Goal: Task Accomplishment & Management: Use online tool/utility

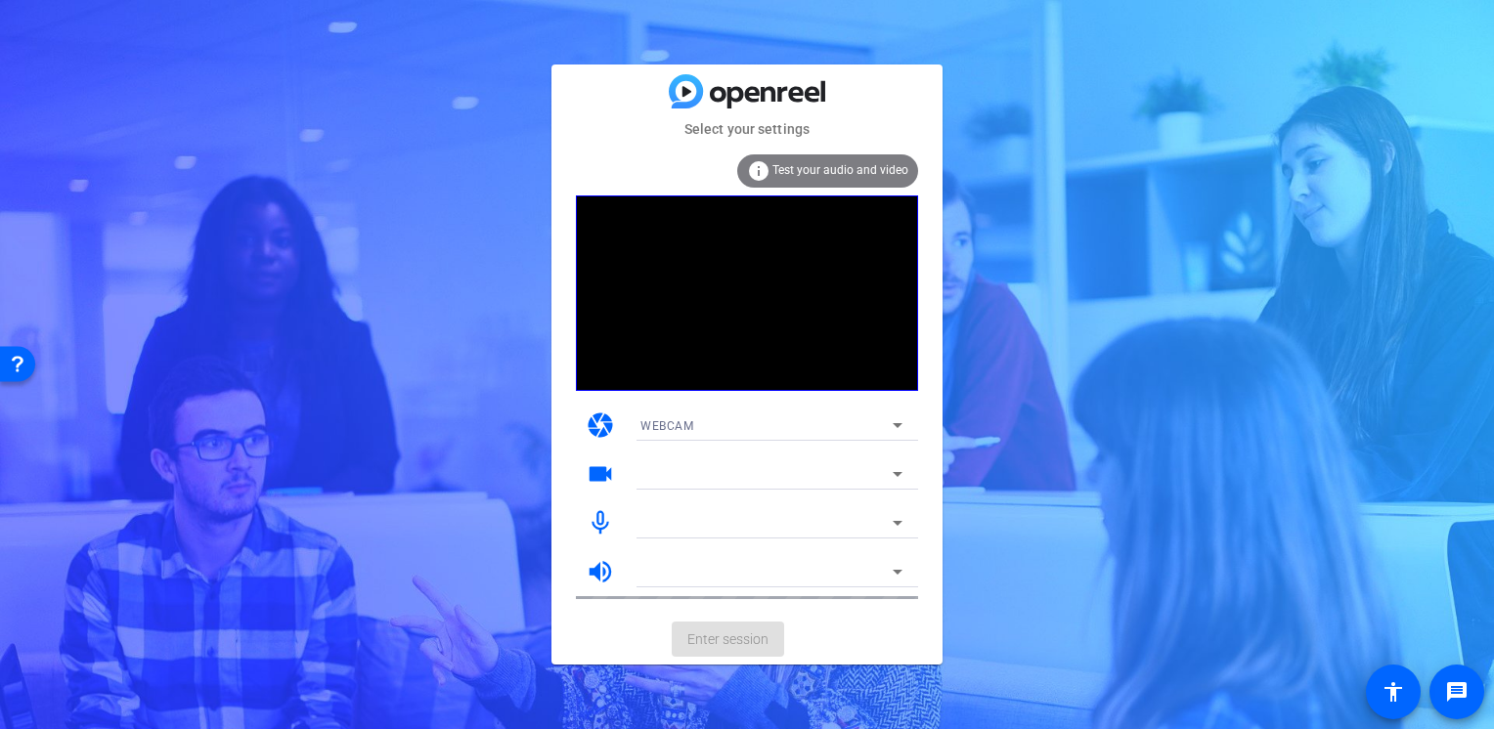
click at [807, 172] on span "Test your audio and video" at bounding box center [840, 170] width 136 height 14
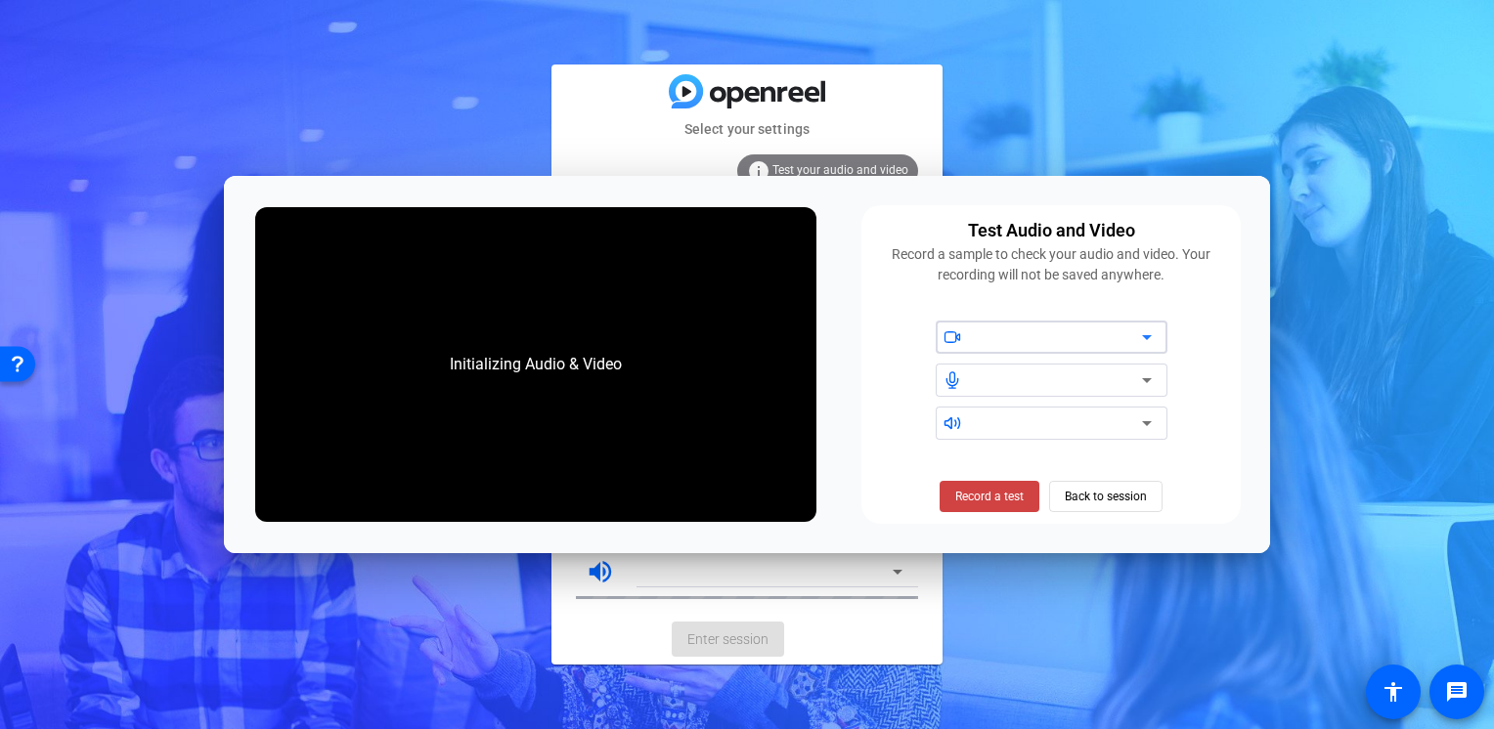
click at [980, 338] on div at bounding box center [1059, 337] width 166 height 23
click at [966, 378] on span at bounding box center [954, 380] width 36 height 14
click at [983, 502] on span "Record a test" at bounding box center [989, 497] width 68 height 18
click at [983, 502] on span "Stop Testing (6s)" at bounding box center [990, 497] width 89 height 18
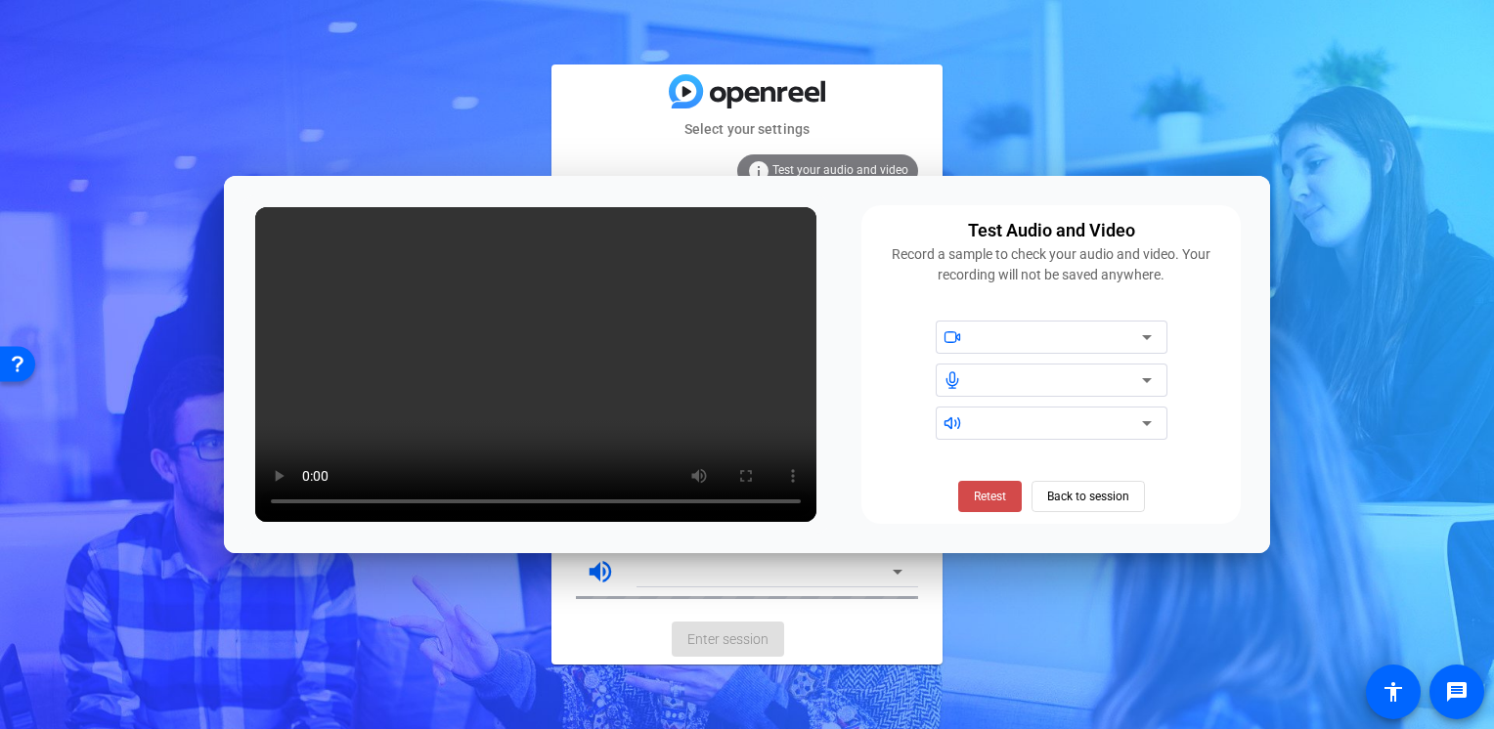
click at [978, 503] on span "Retest" at bounding box center [990, 497] width 32 height 18
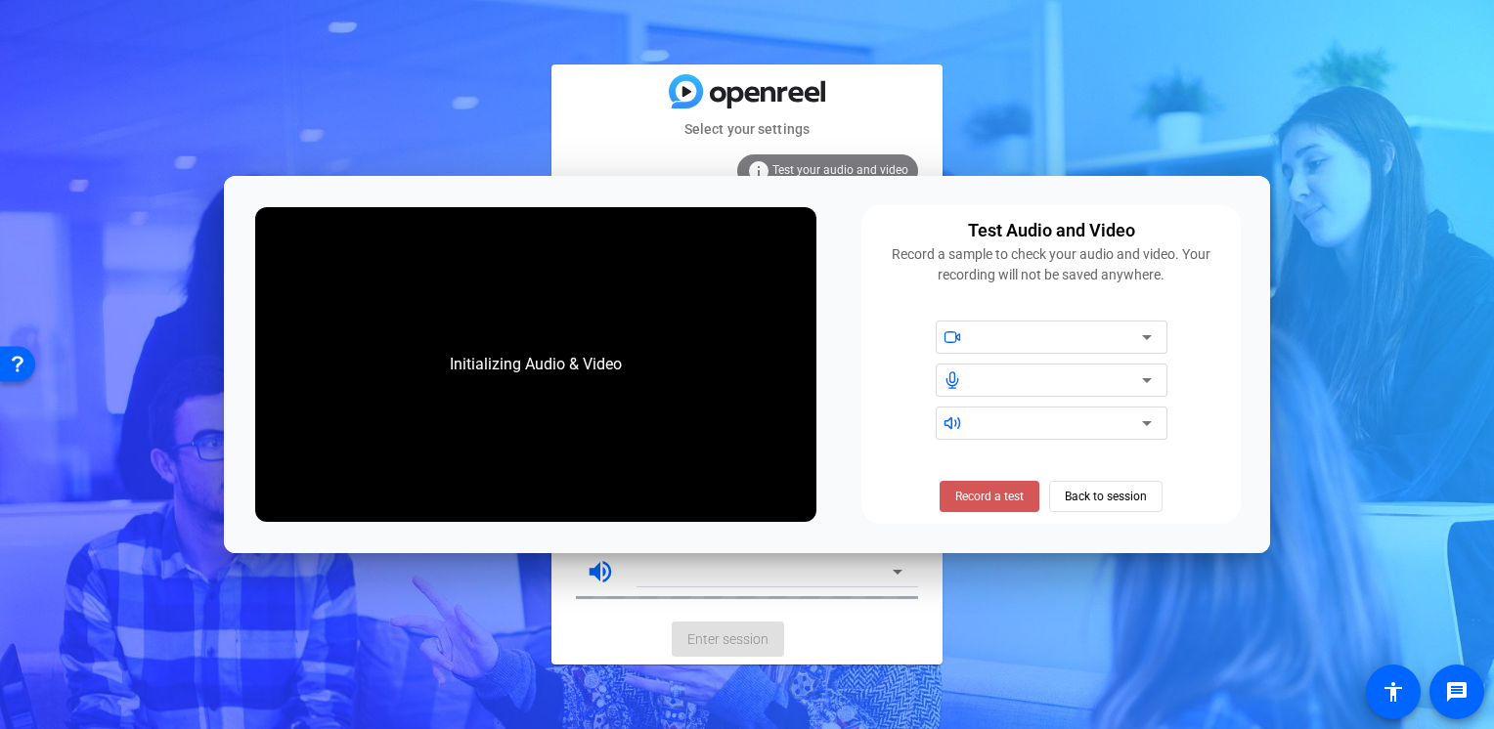
click at [978, 503] on span "Record a test" at bounding box center [989, 497] width 68 height 18
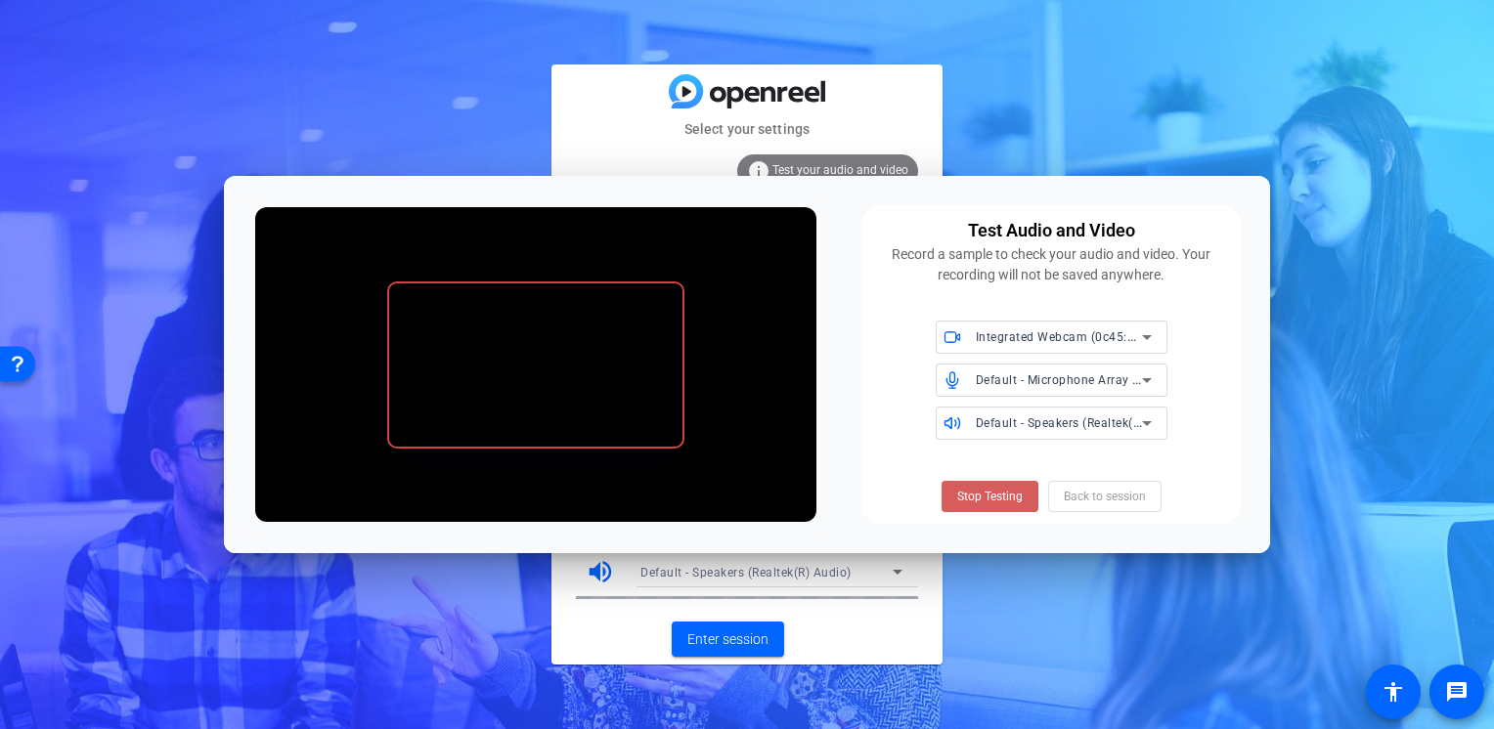
click at [973, 503] on span "Stop Testing" at bounding box center [990, 497] width 66 height 18
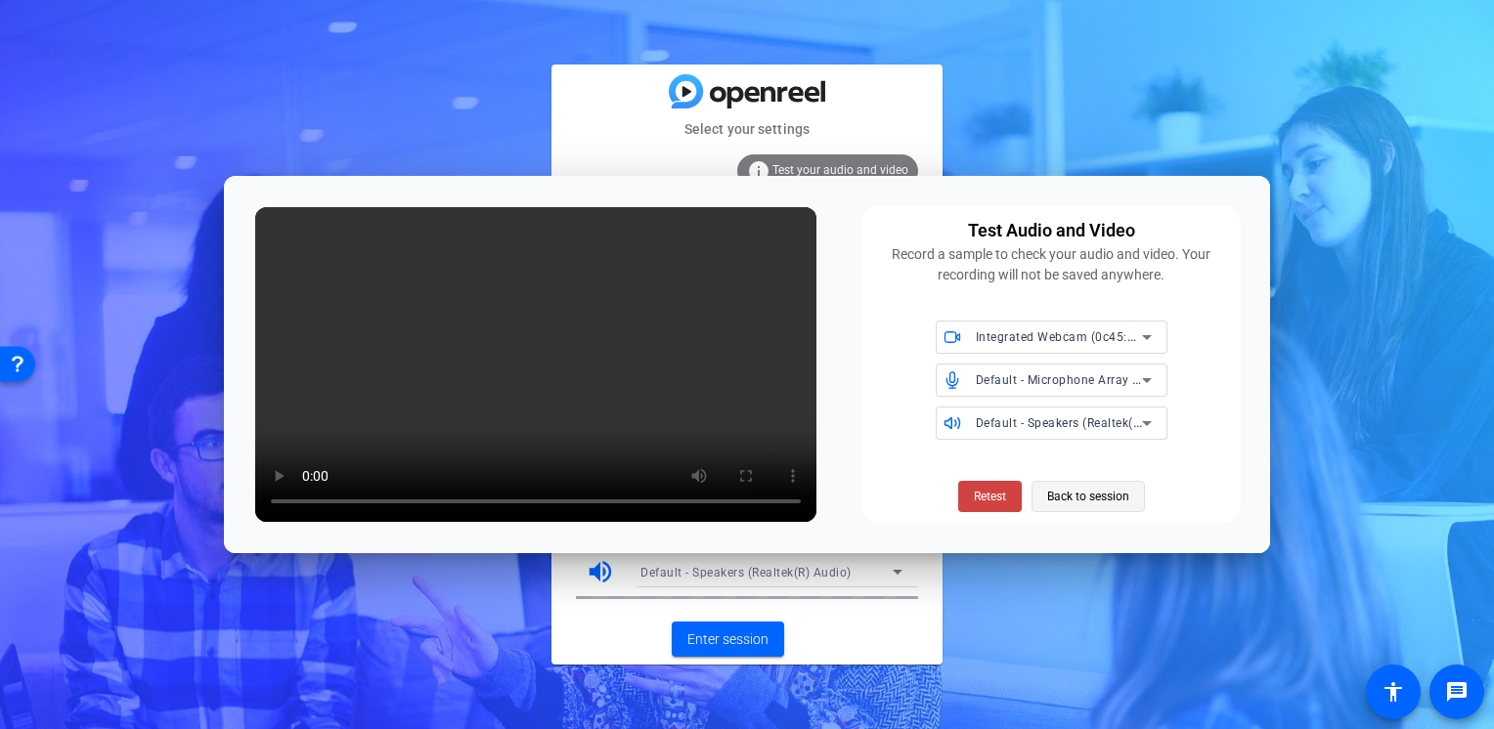
click at [1067, 499] on span "Back to session" at bounding box center [1088, 496] width 82 height 37
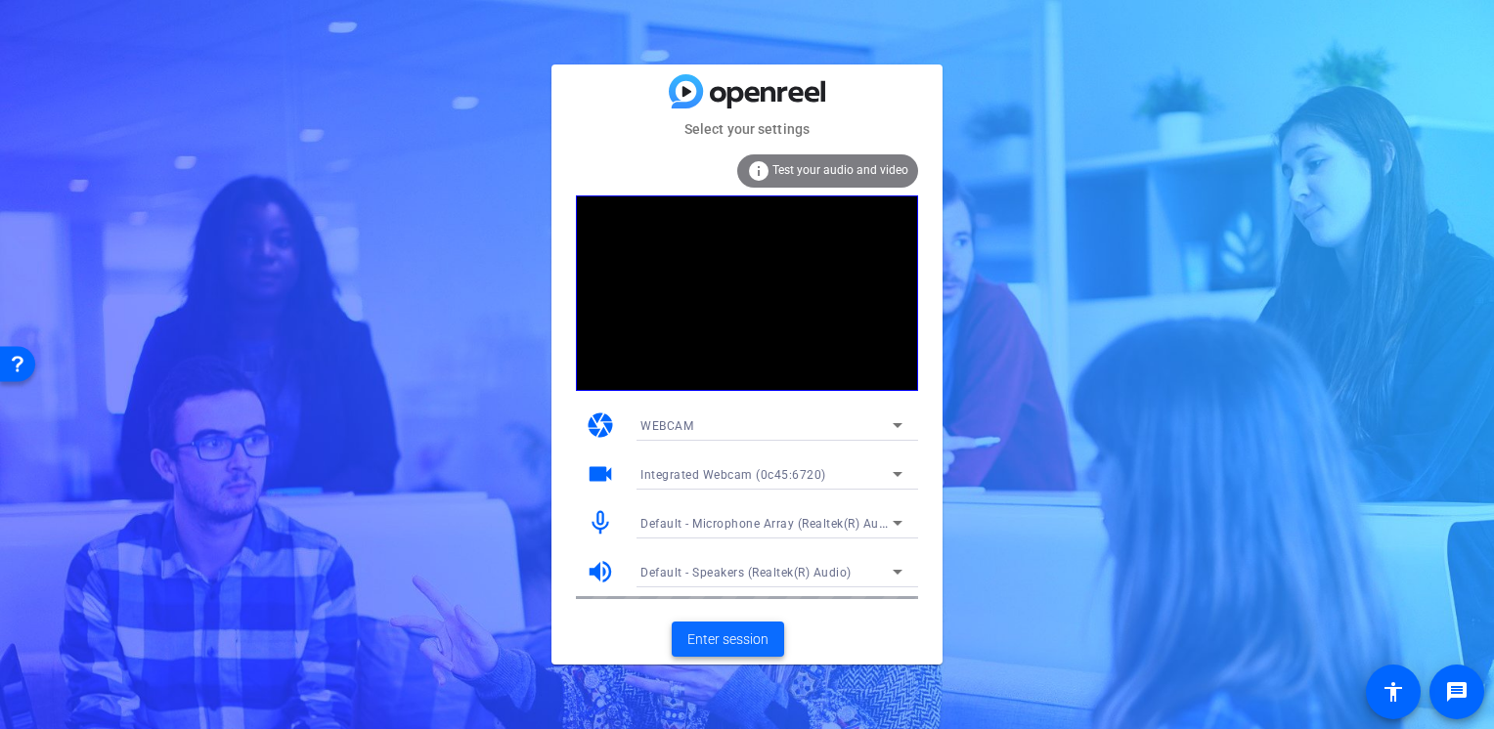
click at [707, 640] on span "Enter session" at bounding box center [727, 640] width 81 height 21
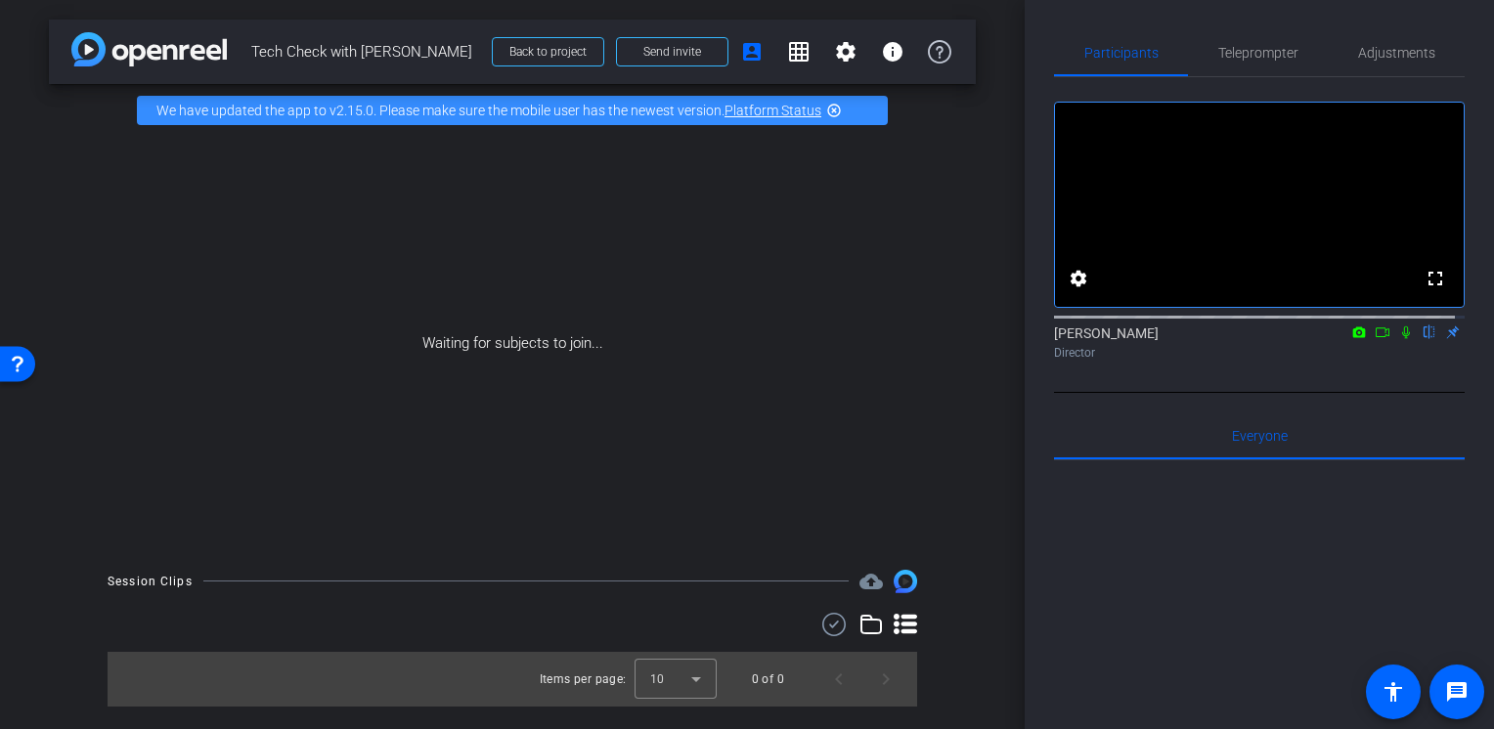
click at [1398, 339] on icon at bounding box center [1406, 333] width 16 height 14
click at [1353, 337] on icon at bounding box center [1359, 332] width 13 height 11
click at [1341, 354] on div at bounding box center [747, 364] width 1494 height 729
click at [1375, 339] on icon at bounding box center [1383, 333] width 16 height 14
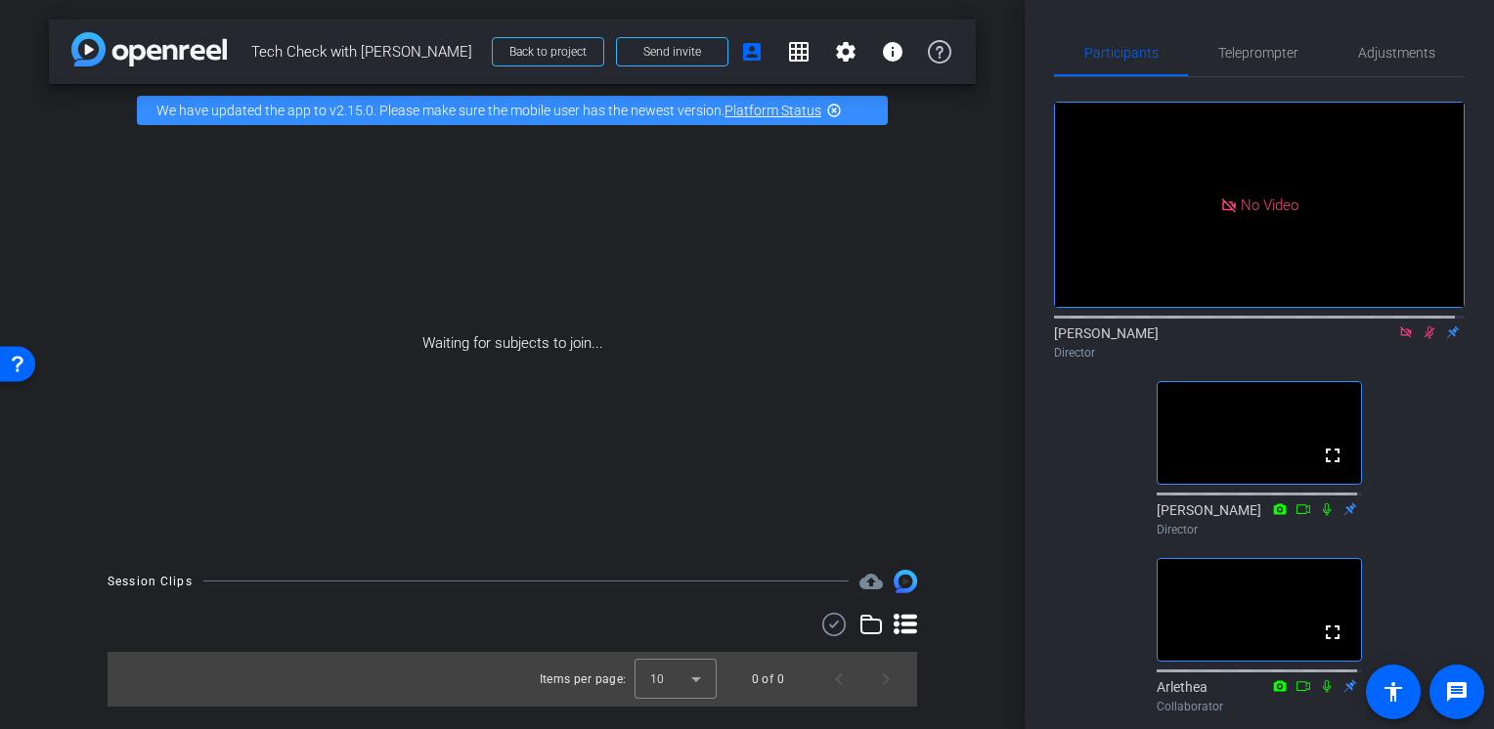
click at [1422, 339] on icon at bounding box center [1430, 333] width 16 height 14
click at [1437, 513] on div "No Video Tommy Perez Director fullscreen Justin Wilbur Director fullscreen Arle…" at bounding box center [1259, 399] width 411 height 644
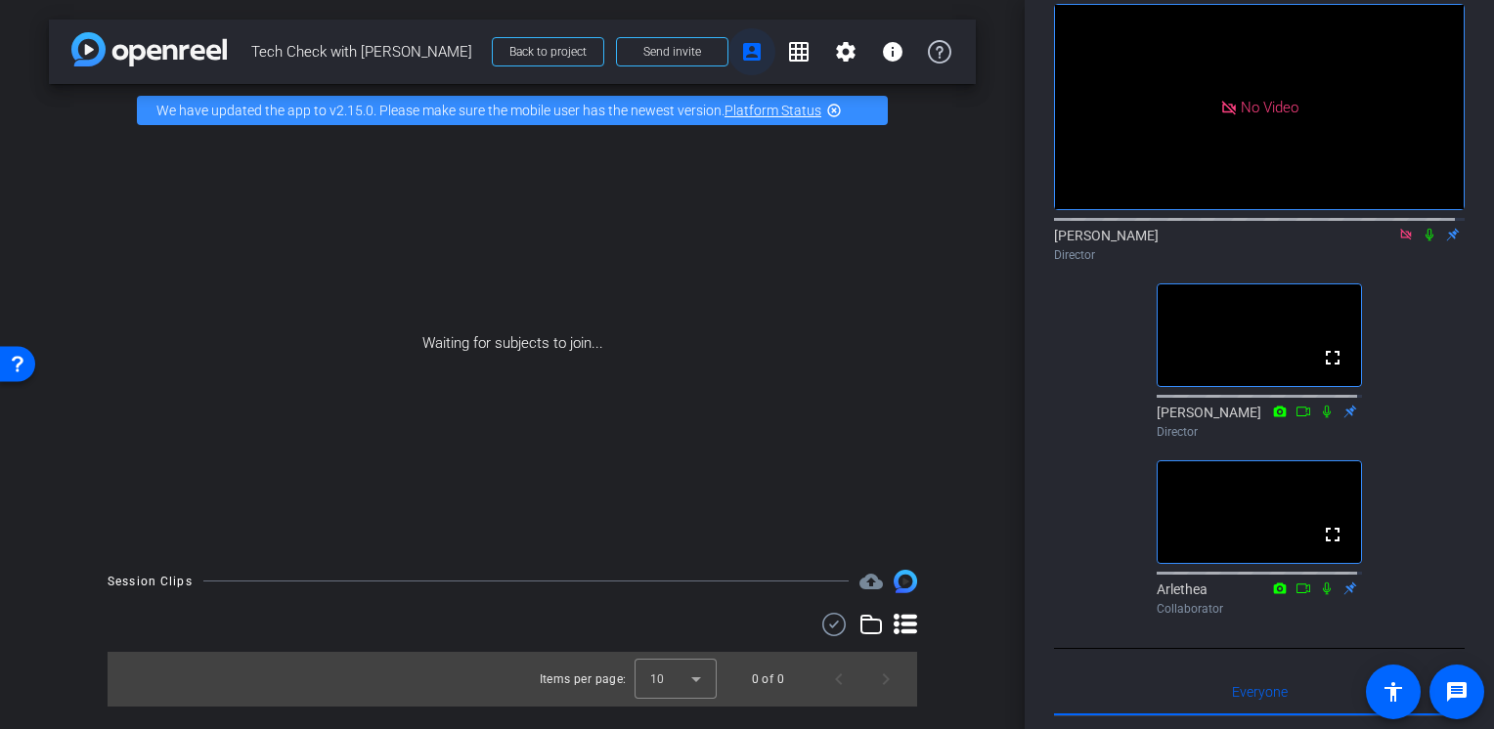
click at [760, 55] on mat-icon "account_box" at bounding box center [751, 51] width 23 height 23
click at [755, 57] on mat-icon "account_box" at bounding box center [751, 51] width 23 height 23
click at [766, 57] on span at bounding box center [751, 51] width 47 height 47
click at [713, 57] on span at bounding box center [672, 51] width 110 height 47
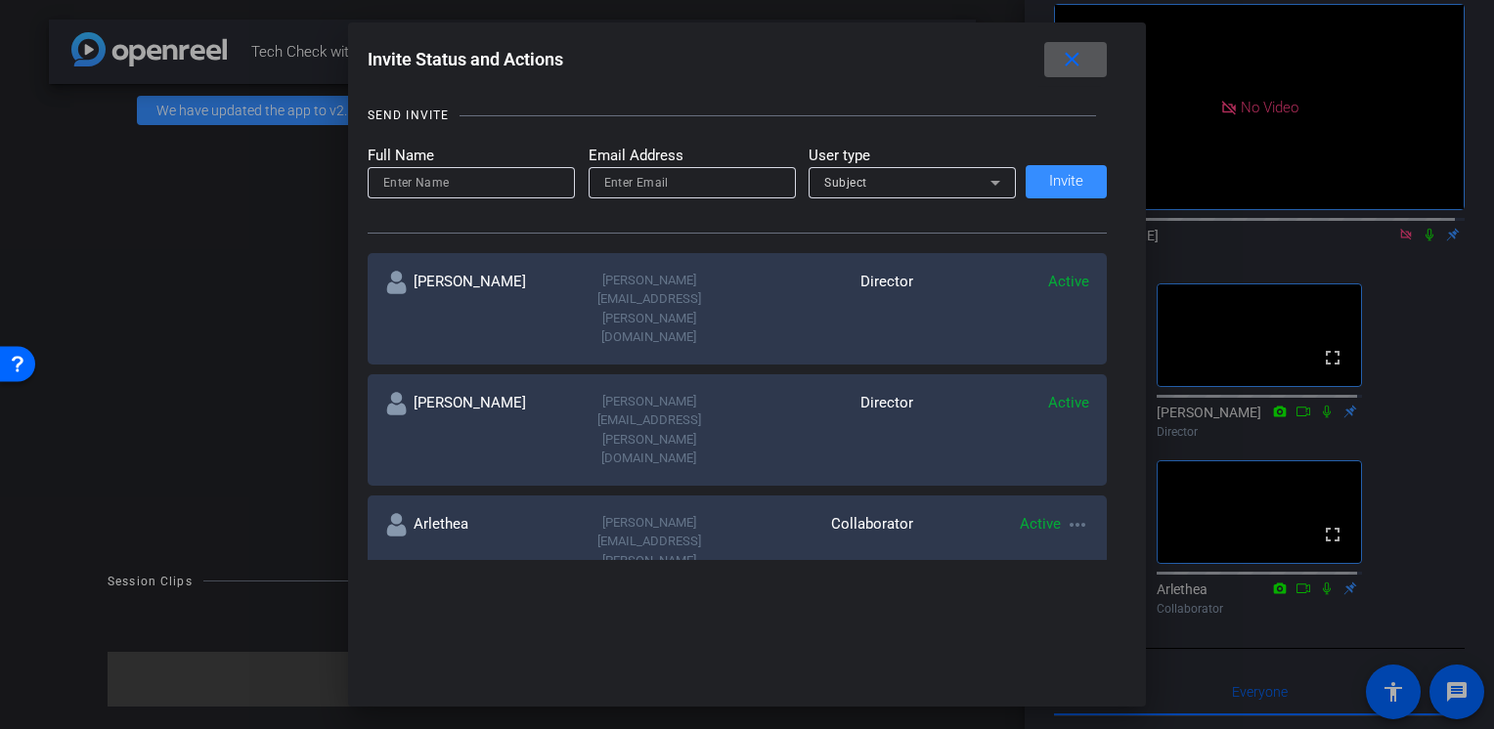
scroll to position [293, 0]
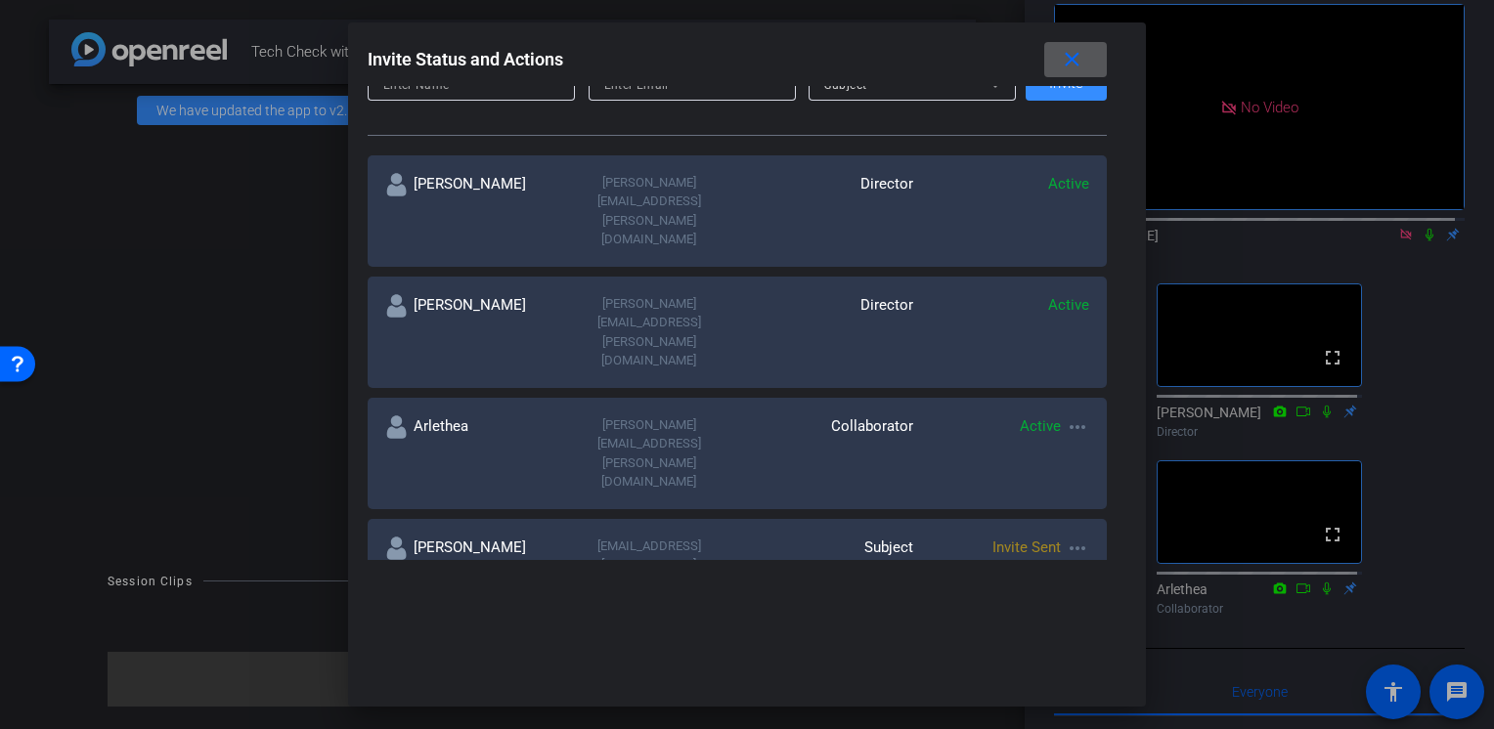
click at [1079, 537] on mat-icon "more_horiz" at bounding box center [1077, 548] width 23 height 23
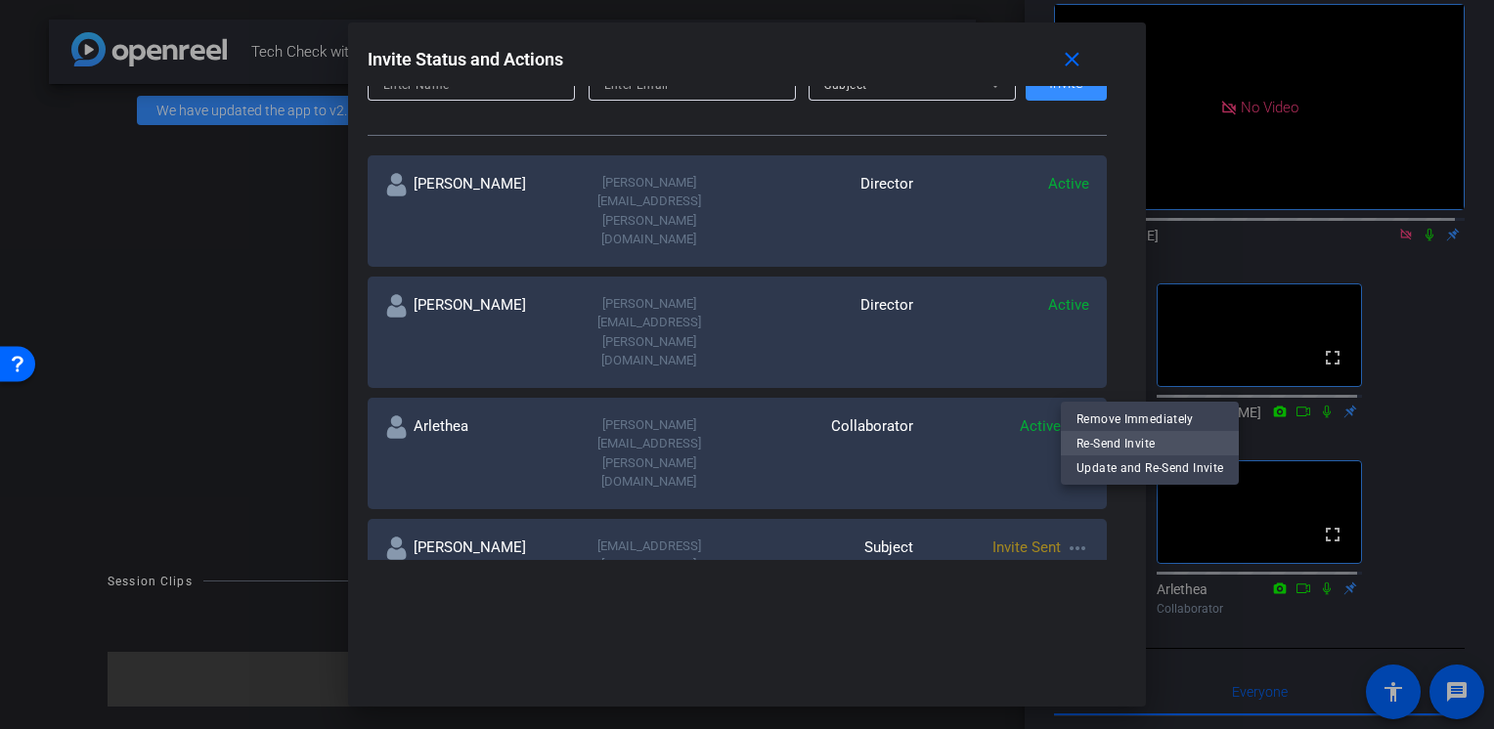
click at [1093, 438] on span "Re-Send Invite" at bounding box center [1150, 442] width 147 height 23
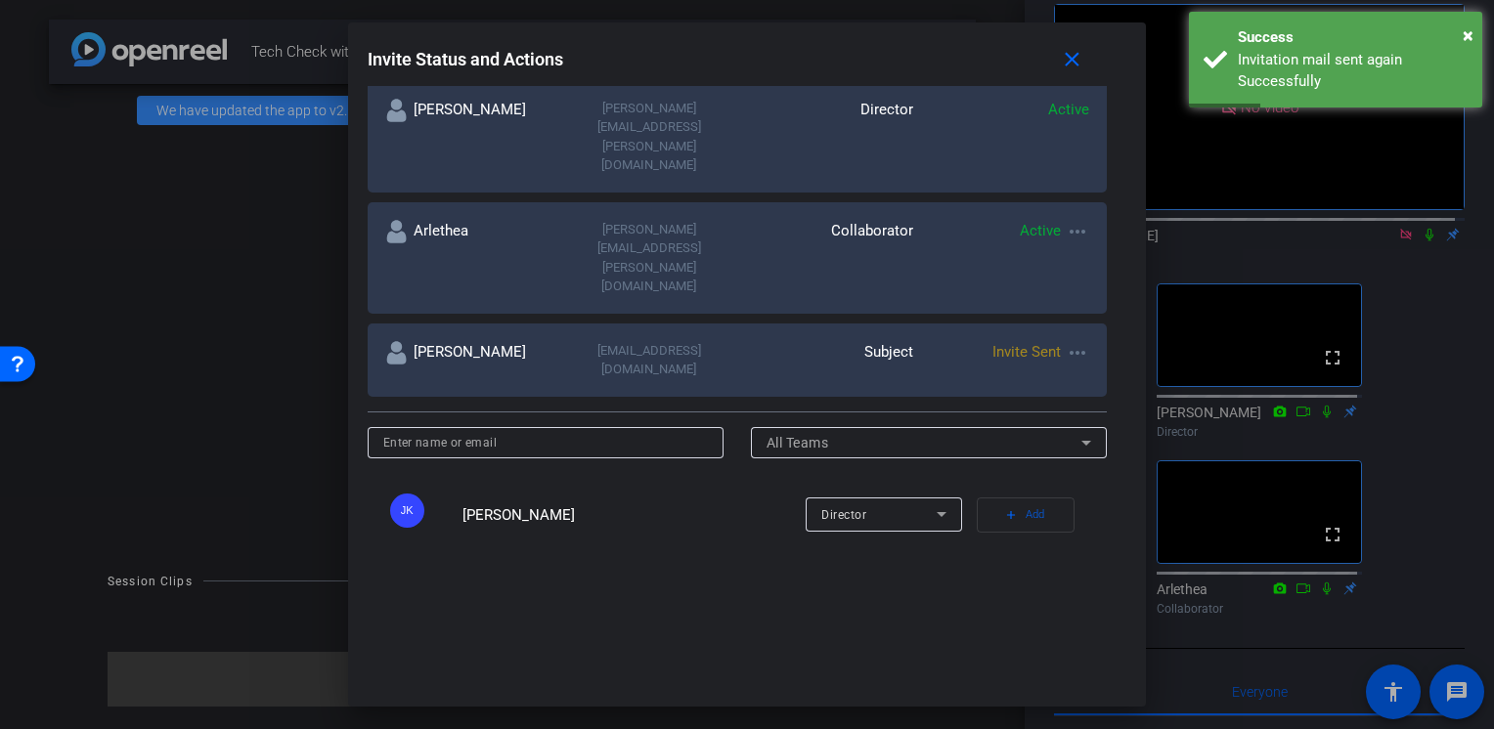
scroll to position [196, 0]
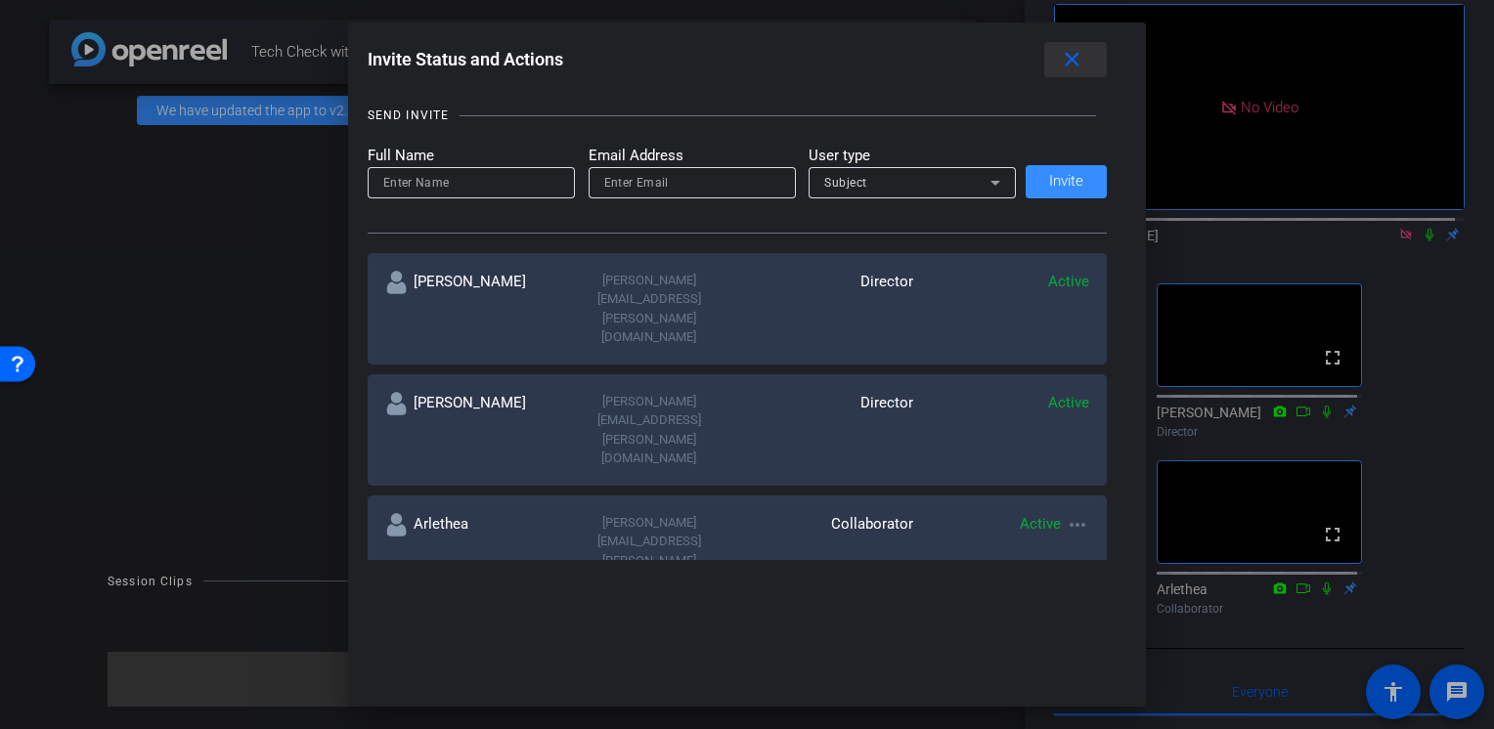
click at [1077, 66] on mat-icon "close" at bounding box center [1072, 60] width 24 height 24
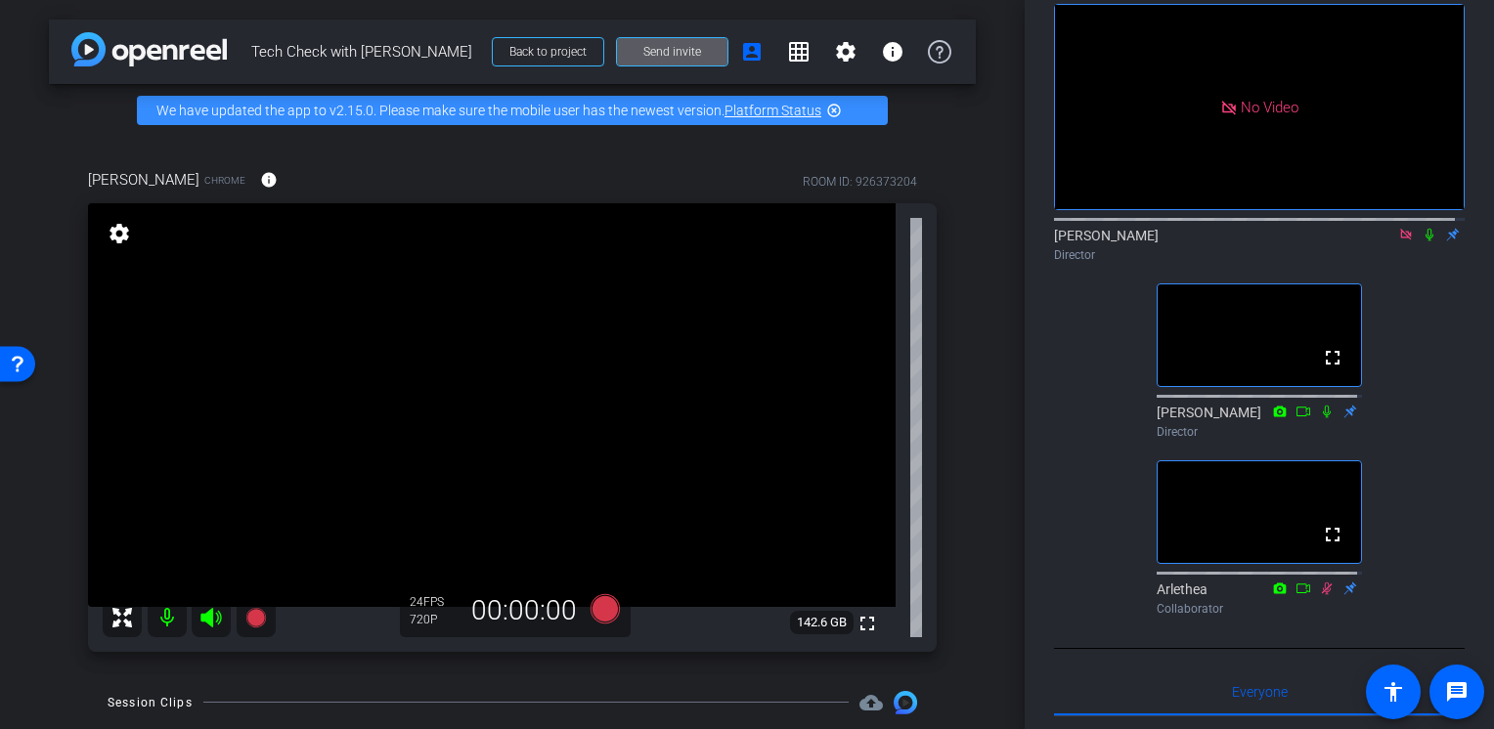
click at [1422, 242] on icon at bounding box center [1430, 235] width 16 height 14
click at [107, 233] on mat-icon "settings" at bounding box center [119, 233] width 27 height 23
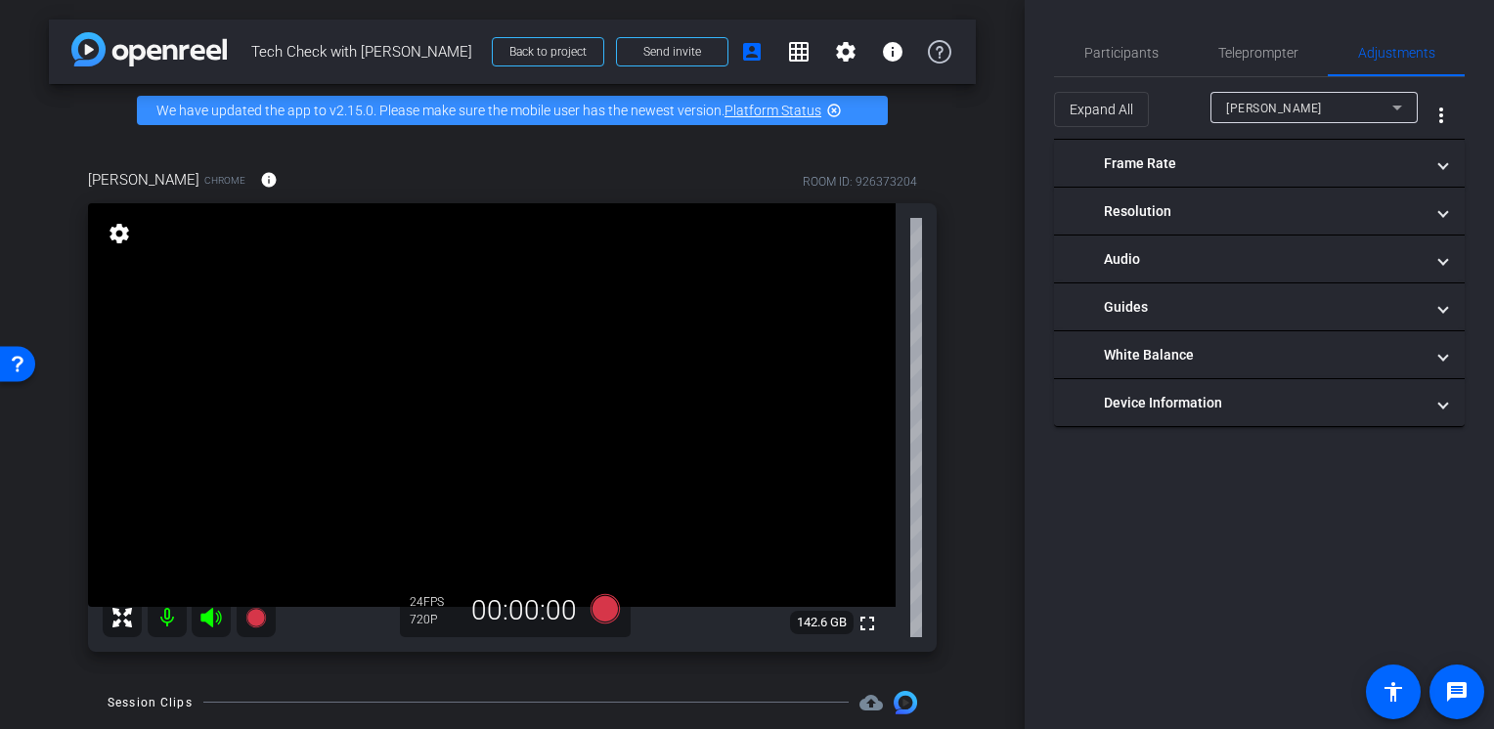
scroll to position [0, 0]
click at [107, 233] on mat-icon "settings" at bounding box center [119, 233] width 27 height 23
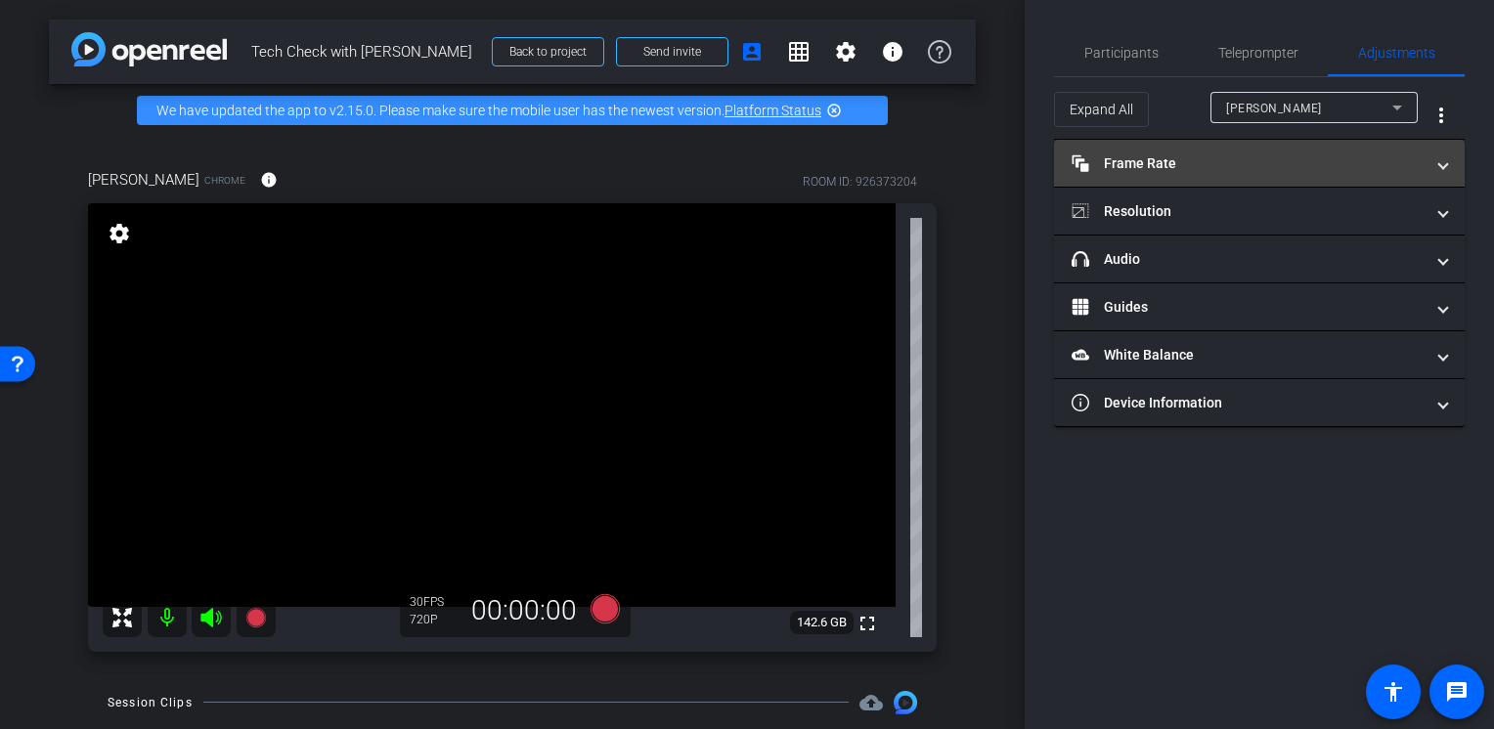
click at [1160, 164] on mat-panel-title "Frame Rate Frame Rate" at bounding box center [1248, 164] width 352 height 21
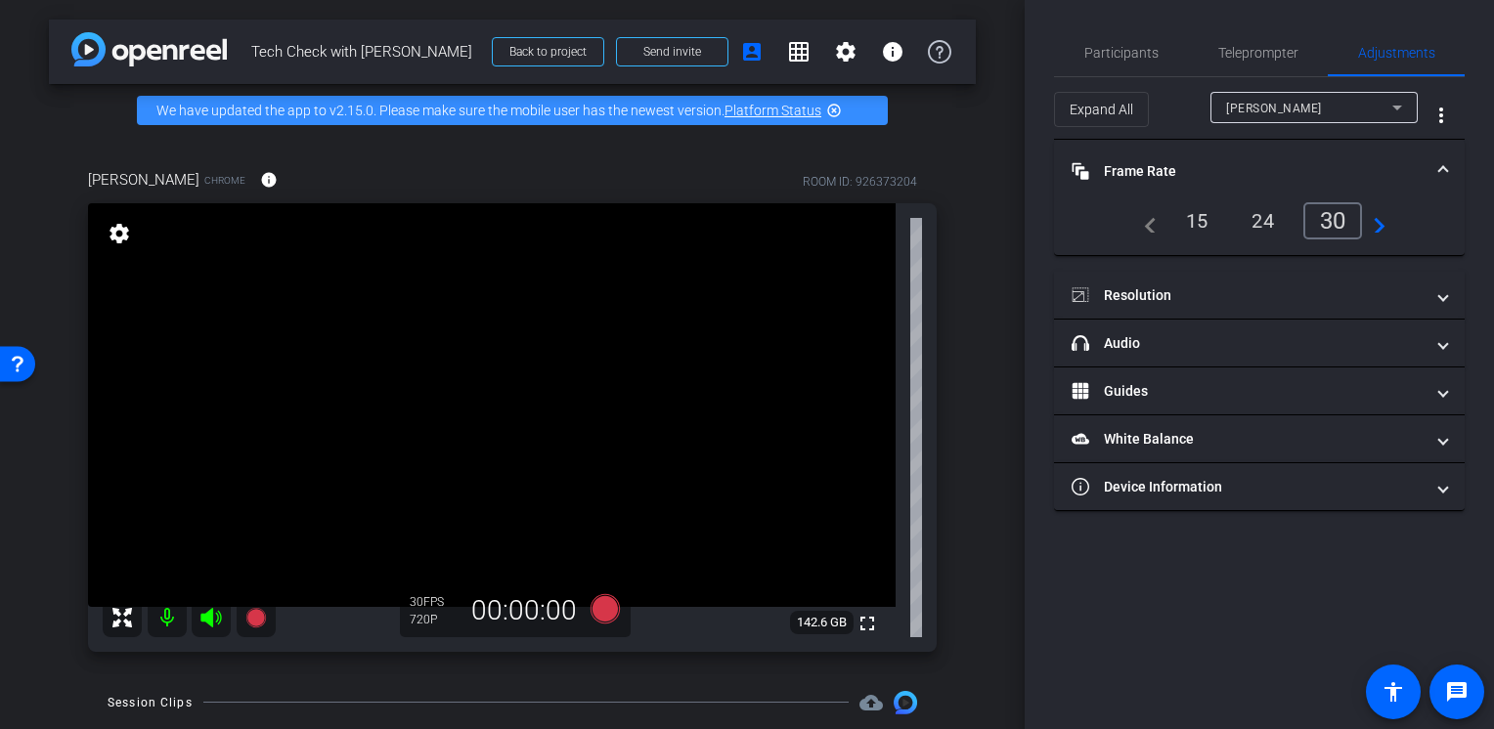
click at [1151, 165] on mat-panel-title "Frame Rate Frame Rate" at bounding box center [1248, 171] width 352 height 21
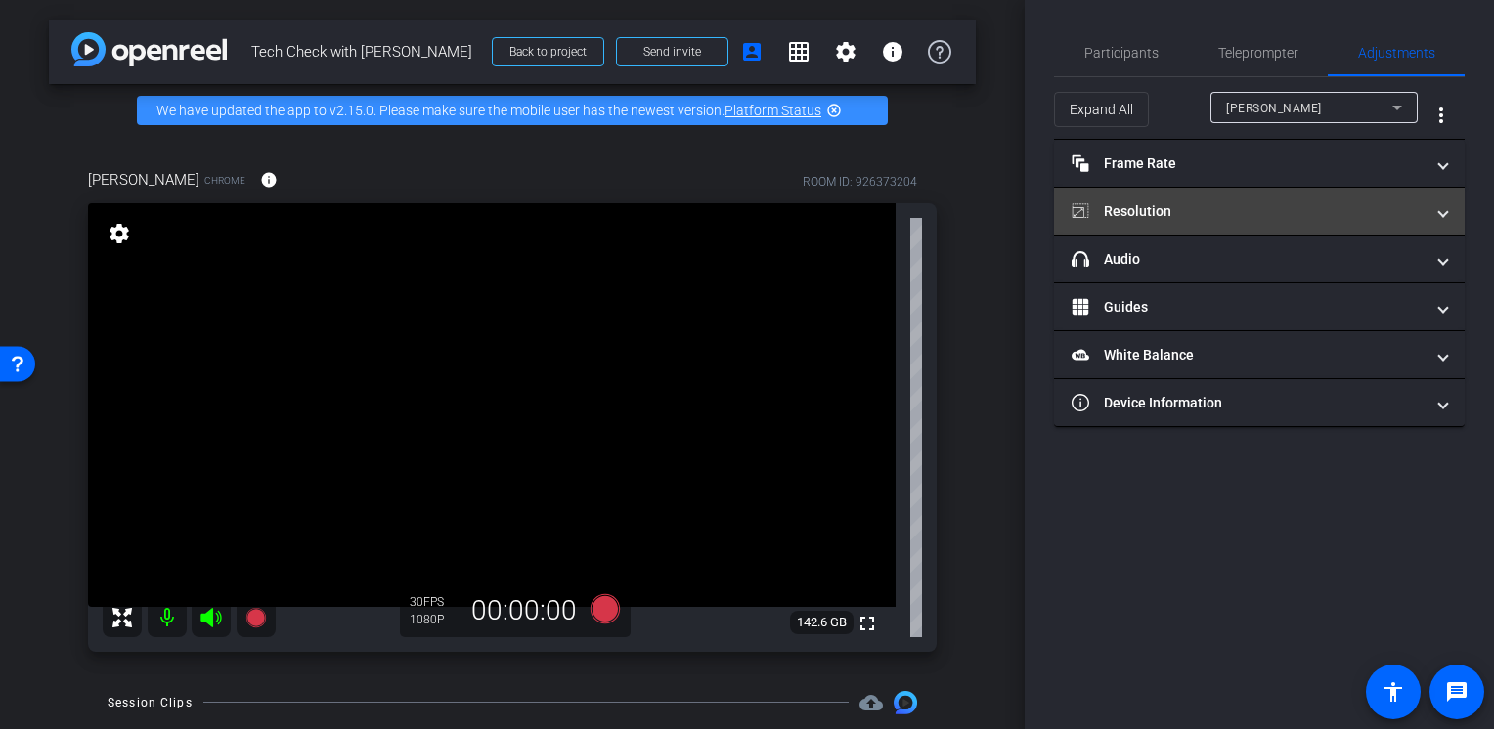
click at [1150, 216] on mat-panel-title "Resolution" at bounding box center [1248, 211] width 352 height 21
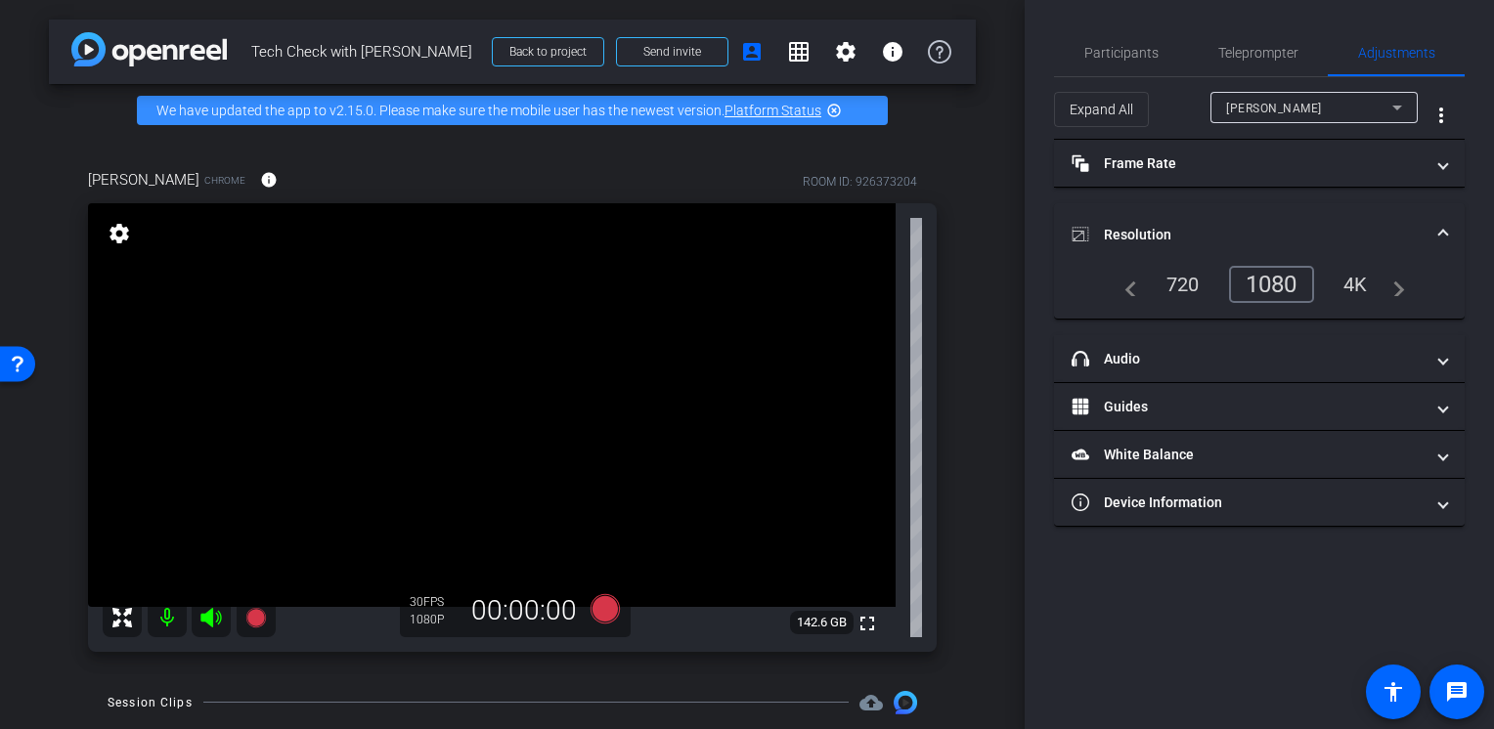
click at [1150, 216] on mat-expansion-panel-header "Resolution" at bounding box center [1259, 234] width 411 height 63
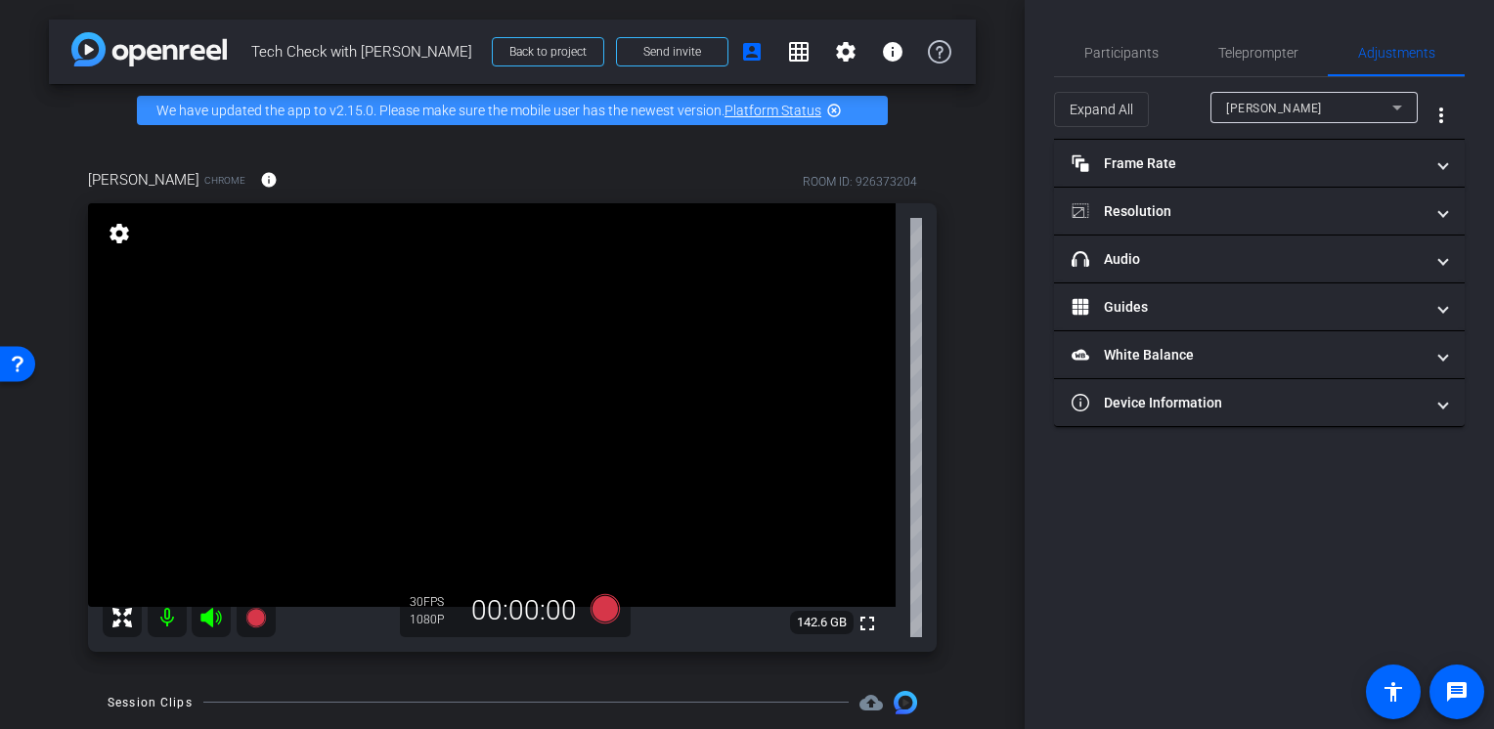
click at [111, 241] on mat-icon "settings" at bounding box center [119, 233] width 27 height 23
click at [124, 241] on mat-icon "settings" at bounding box center [119, 233] width 27 height 23
click at [954, 284] on div "Rachel Chrome info ROOM ID: 926373204 fullscreen settings 142.6 GB 30 FPS 1080P…" at bounding box center [512, 404] width 927 height 535
click at [1401, 53] on span "Adjustments" at bounding box center [1396, 53] width 77 height 14
click at [978, 178] on div "arrow_back Tech Check with Rachel Back to project Send invite account_box grid_…" at bounding box center [512, 364] width 1025 height 729
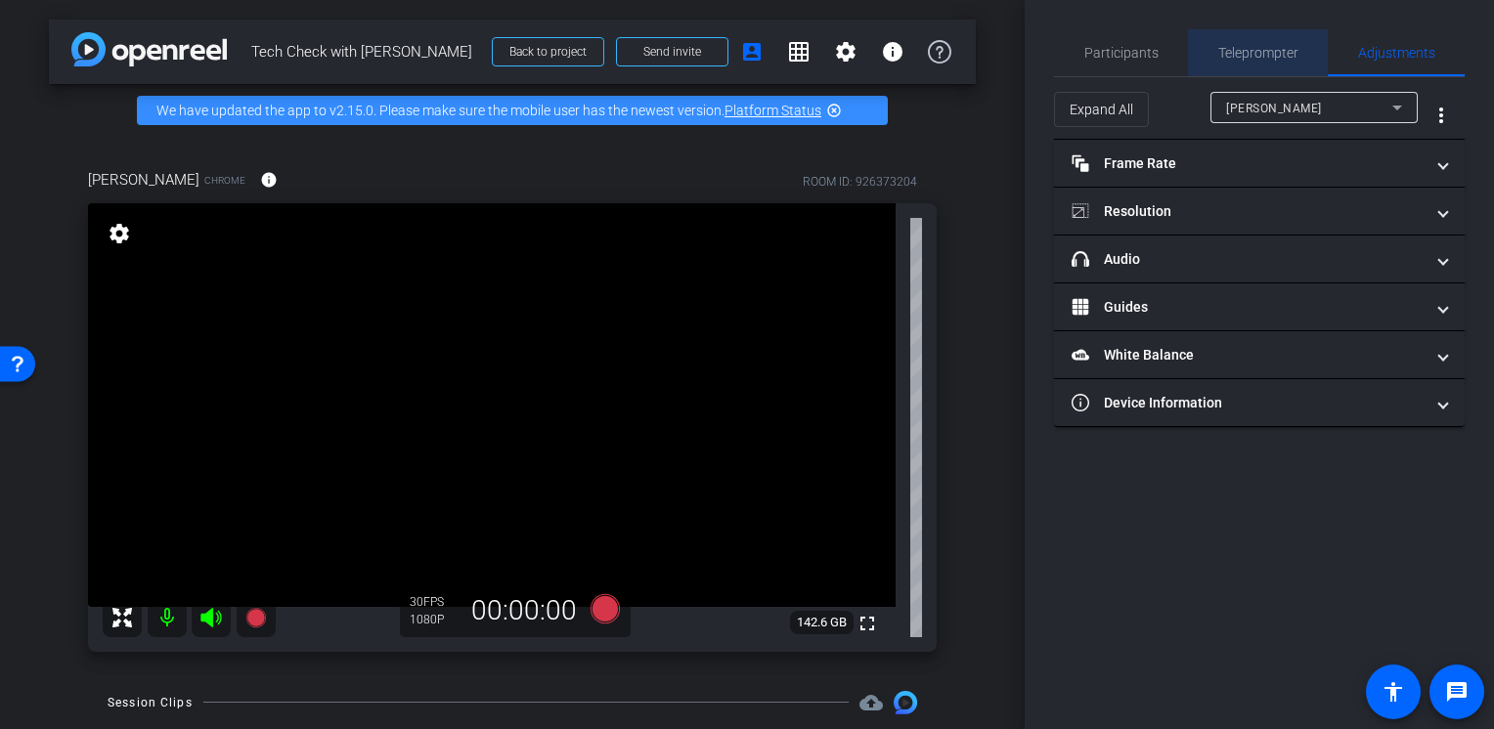
click at [1263, 46] on span "Teleprompter" at bounding box center [1258, 53] width 80 height 14
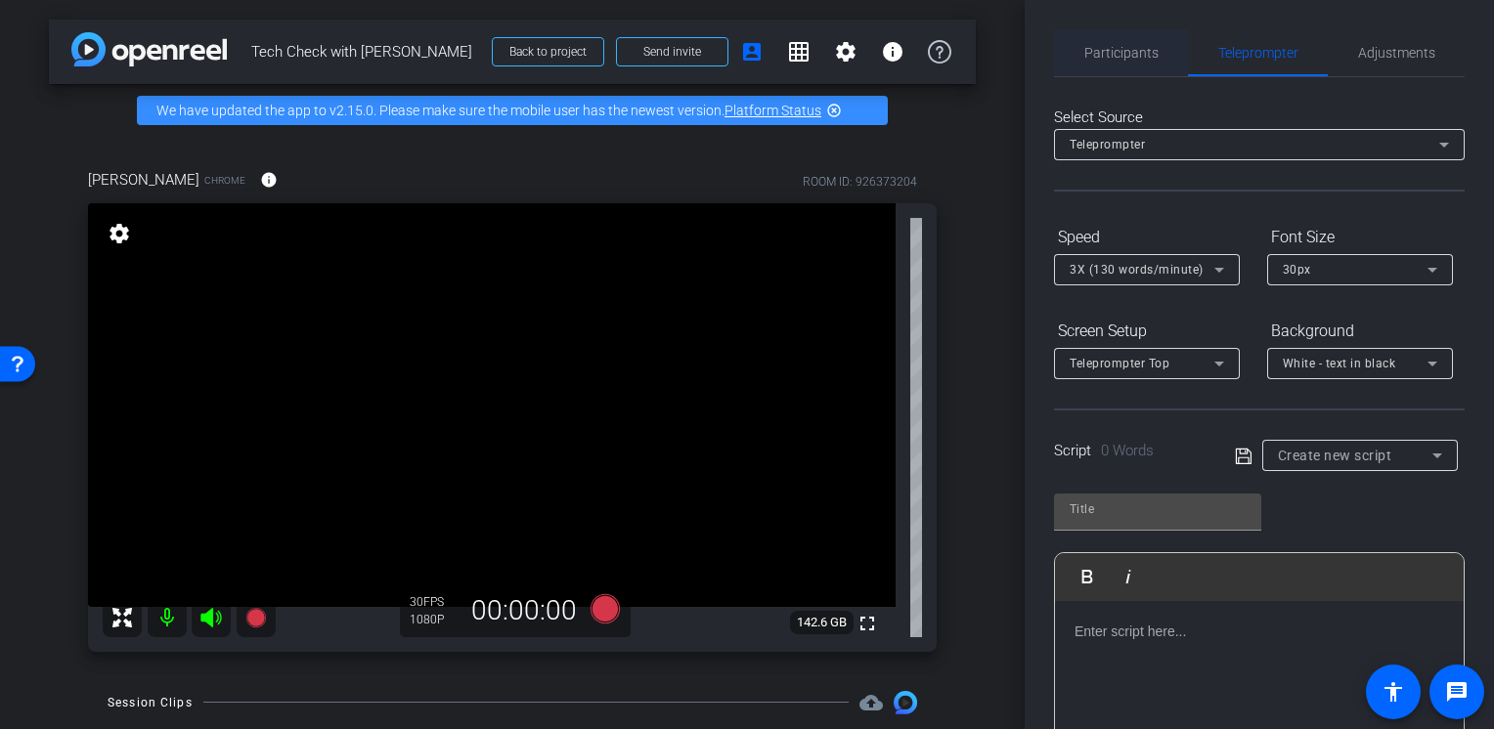
click at [1159, 50] on div "Participants" at bounding box center [1121, 52] width 134 height 47
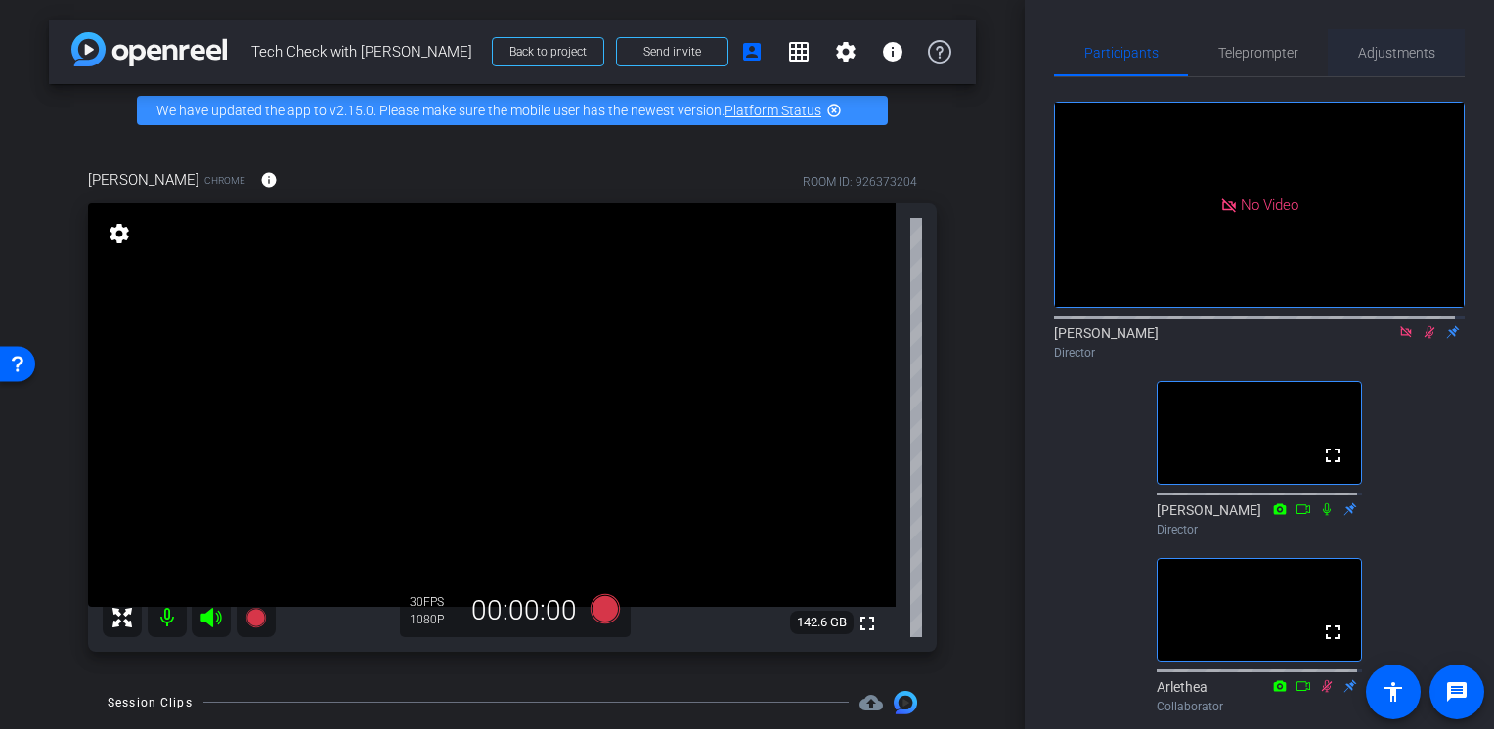
click at [1373, 68] on span "Adjustments" at bounding box center [1396, 52] width 77 height 47
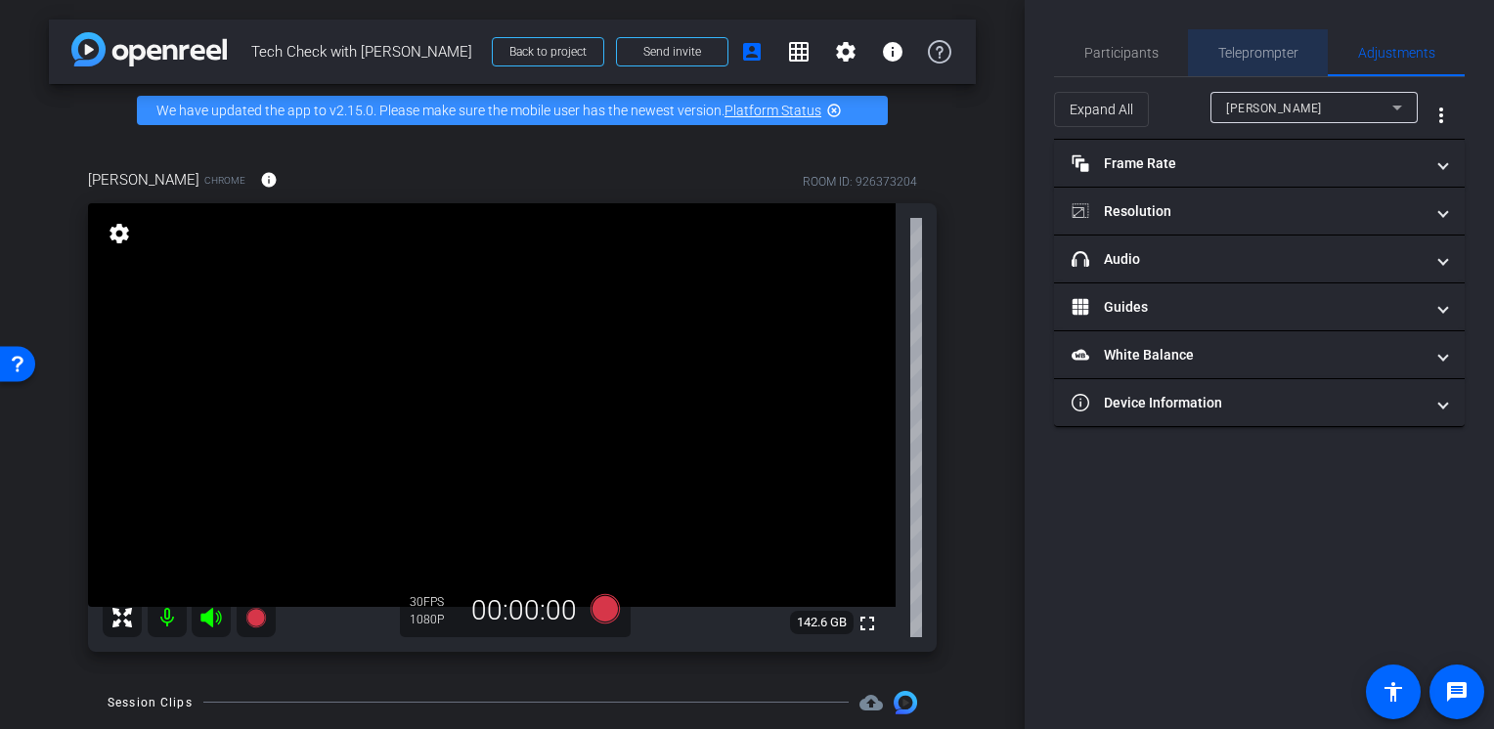
click at [1220, 54] on span "Teleprompter" at bounding box center [1258, 53] width 80 height 14
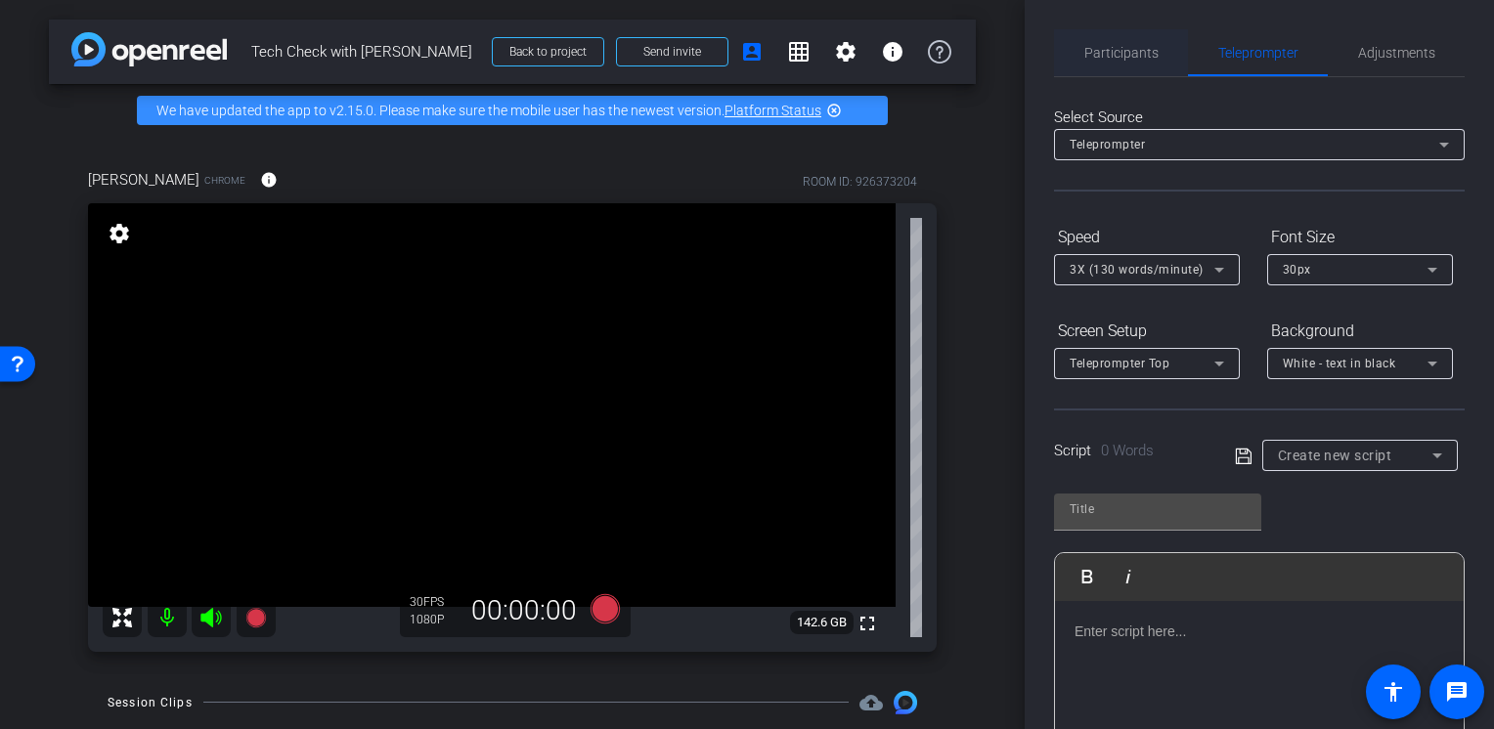
click at [1139, 60] on span "Participants" at bounding box center [1121, 53] width 74 height 14
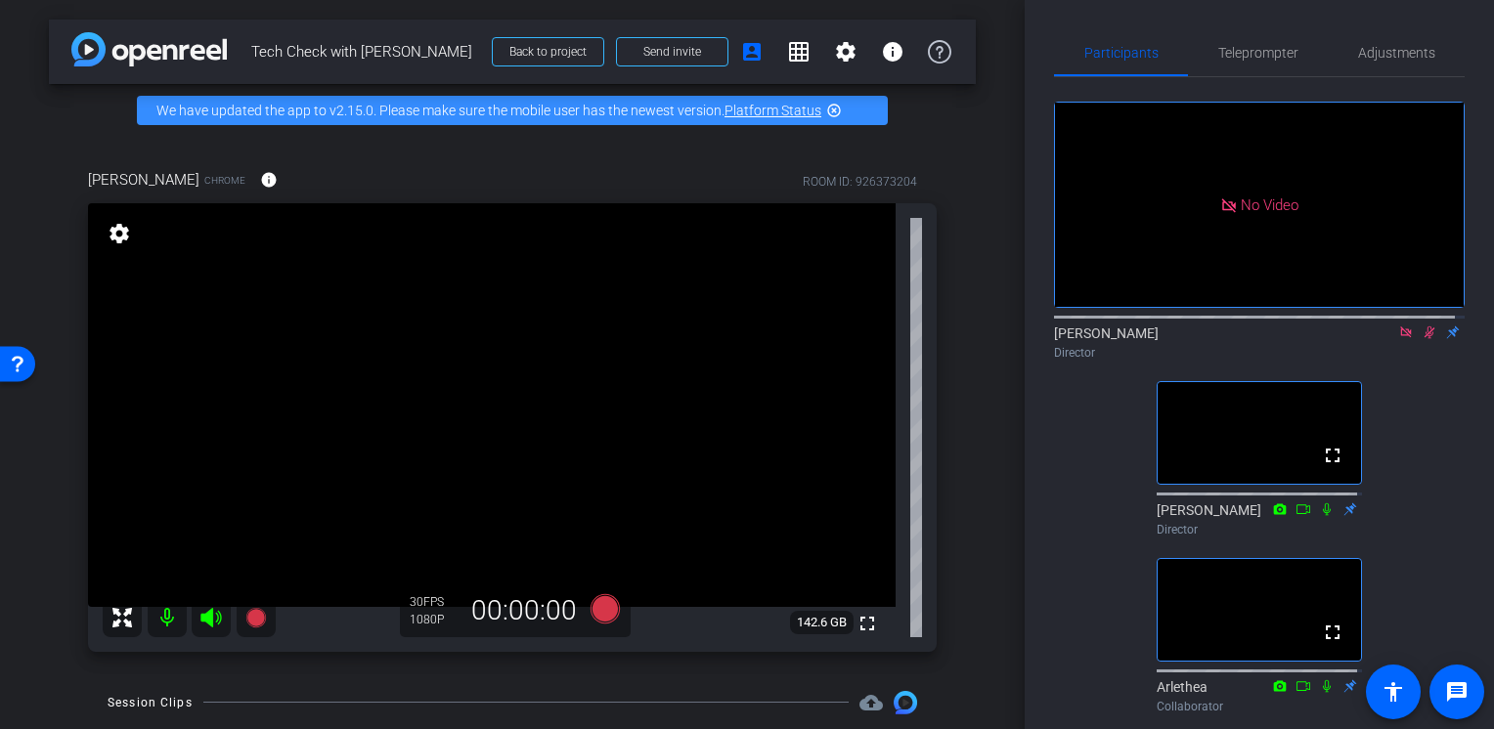
drag, startPoint x: 1191, startPoint y: 458, endPoint x: 1203, endPoint y: 400, distance: 58.9
click at [1203, 400] on video at bounding box center [1259, 433] width 203 height 102
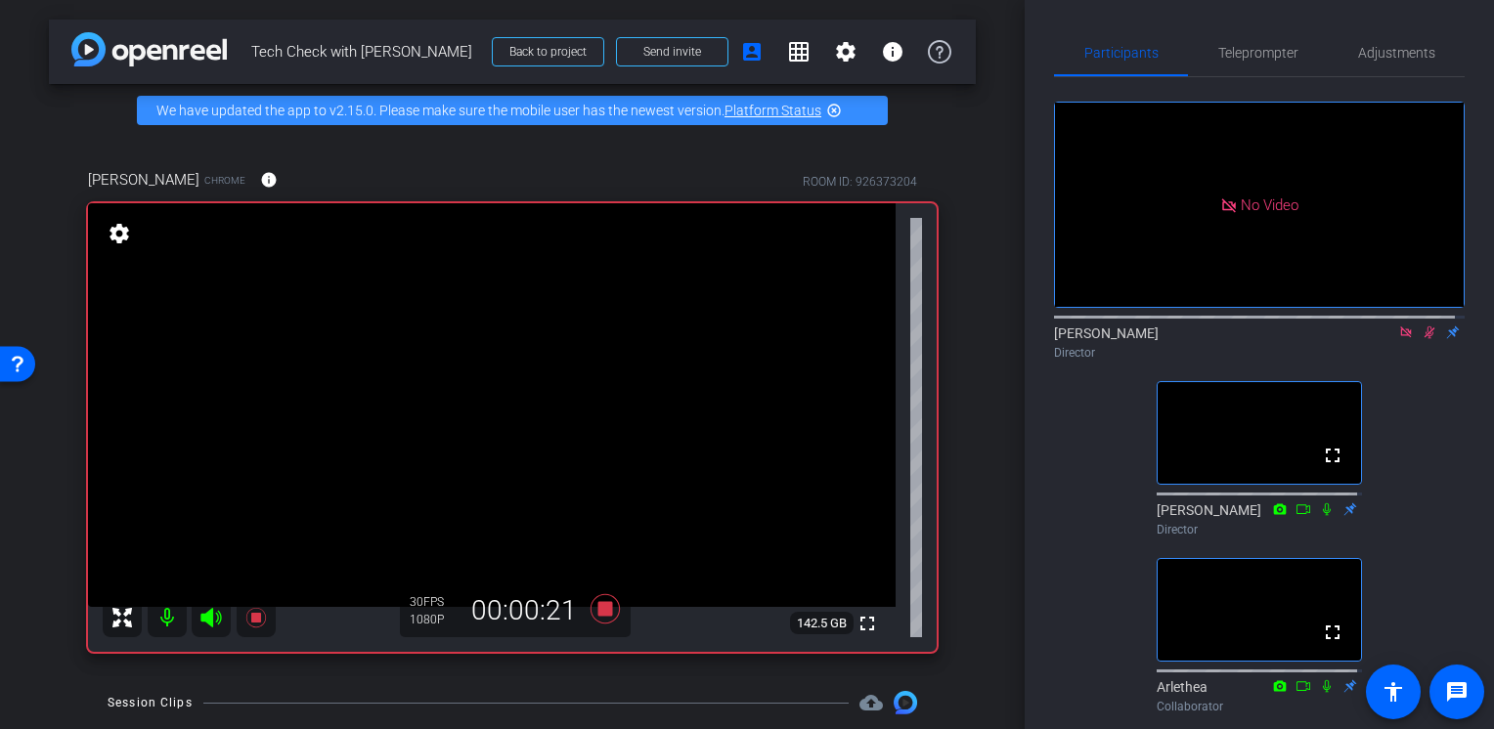
click at [1422, 330] on icon at bounding box center [1430, 333] width 16 height 14
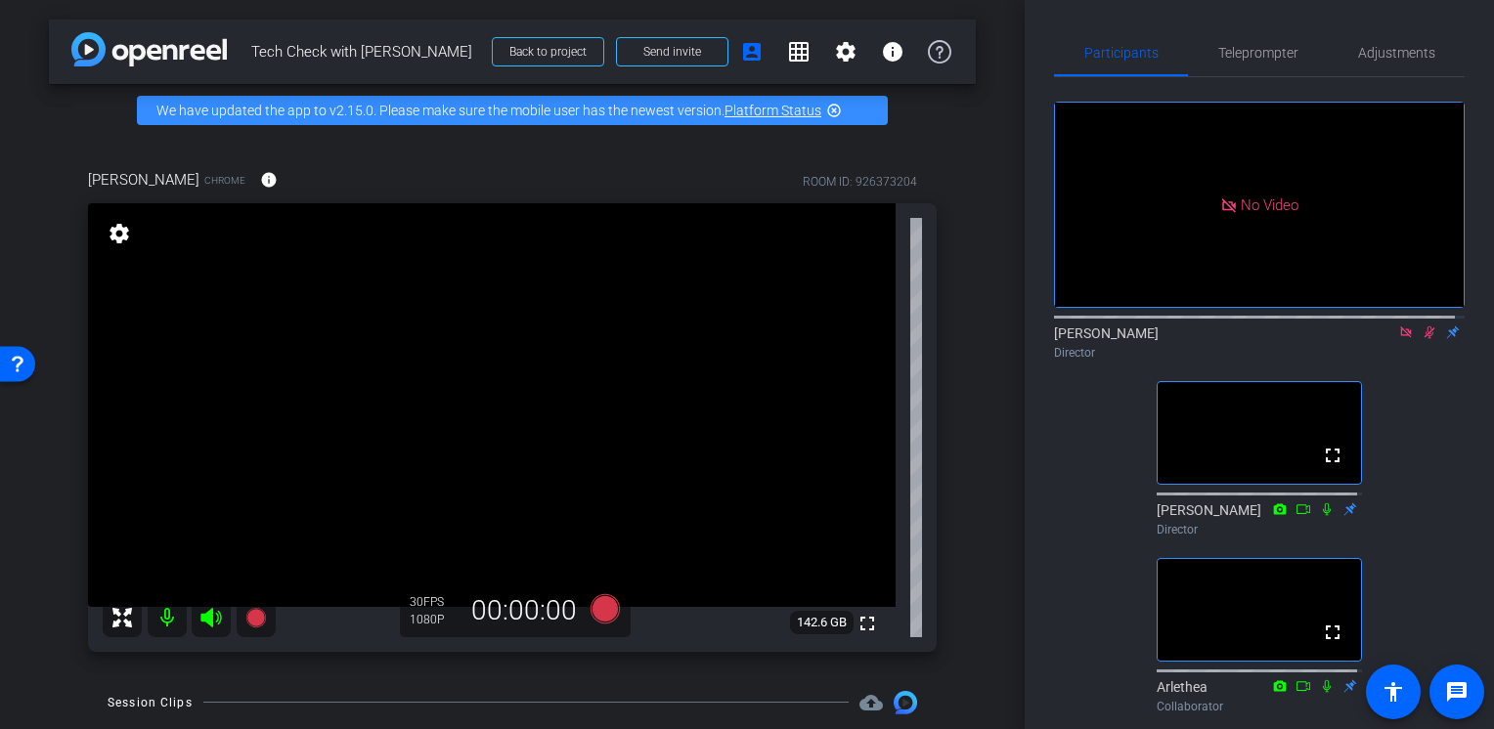
click at [1422, 327] on icon at bounding box center [1430, 333] width 16 height 14
click at [1293, 62] on div "Teleprompter" at bounding box center [1258, 52] width 140 height 47
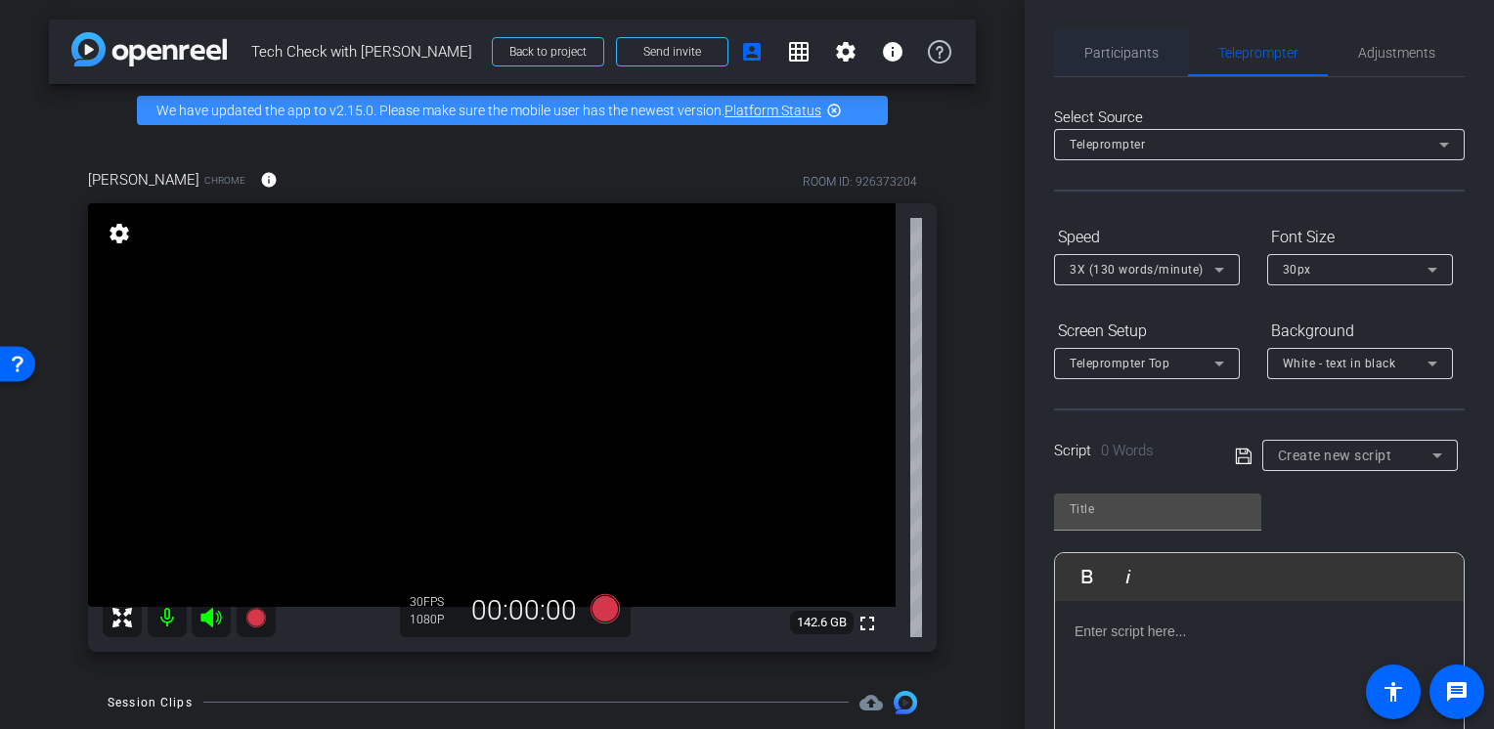
click at [1126, 52] on span "Participants" at bounding box center [1121, 53] width 74 height 14
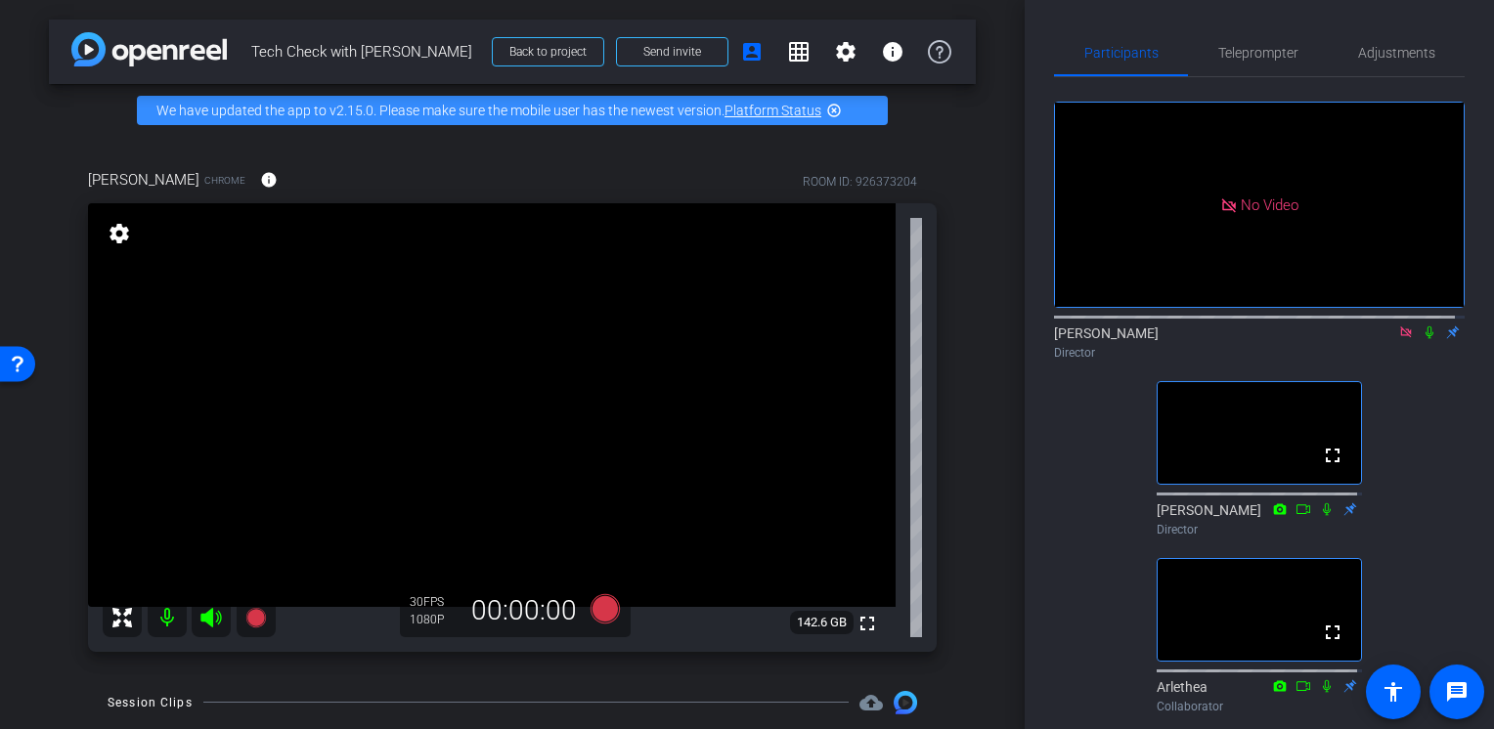
click at [1422, 329] on icon at bounding box center [1430, 333] width 16 height 14
click at [1422, 331] on icon at bounding box center [1430, 333] width 16 height 14
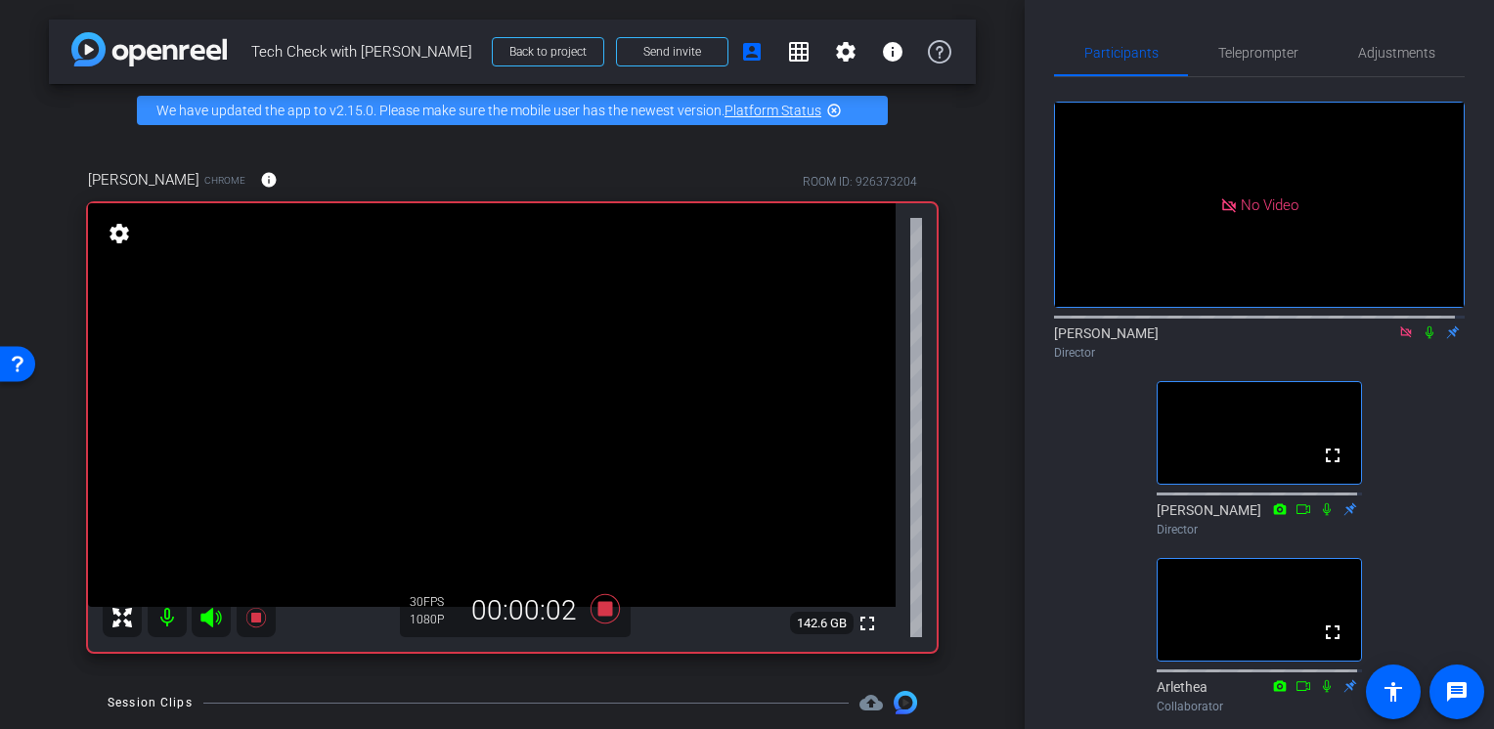
scroll to position [186, 0]
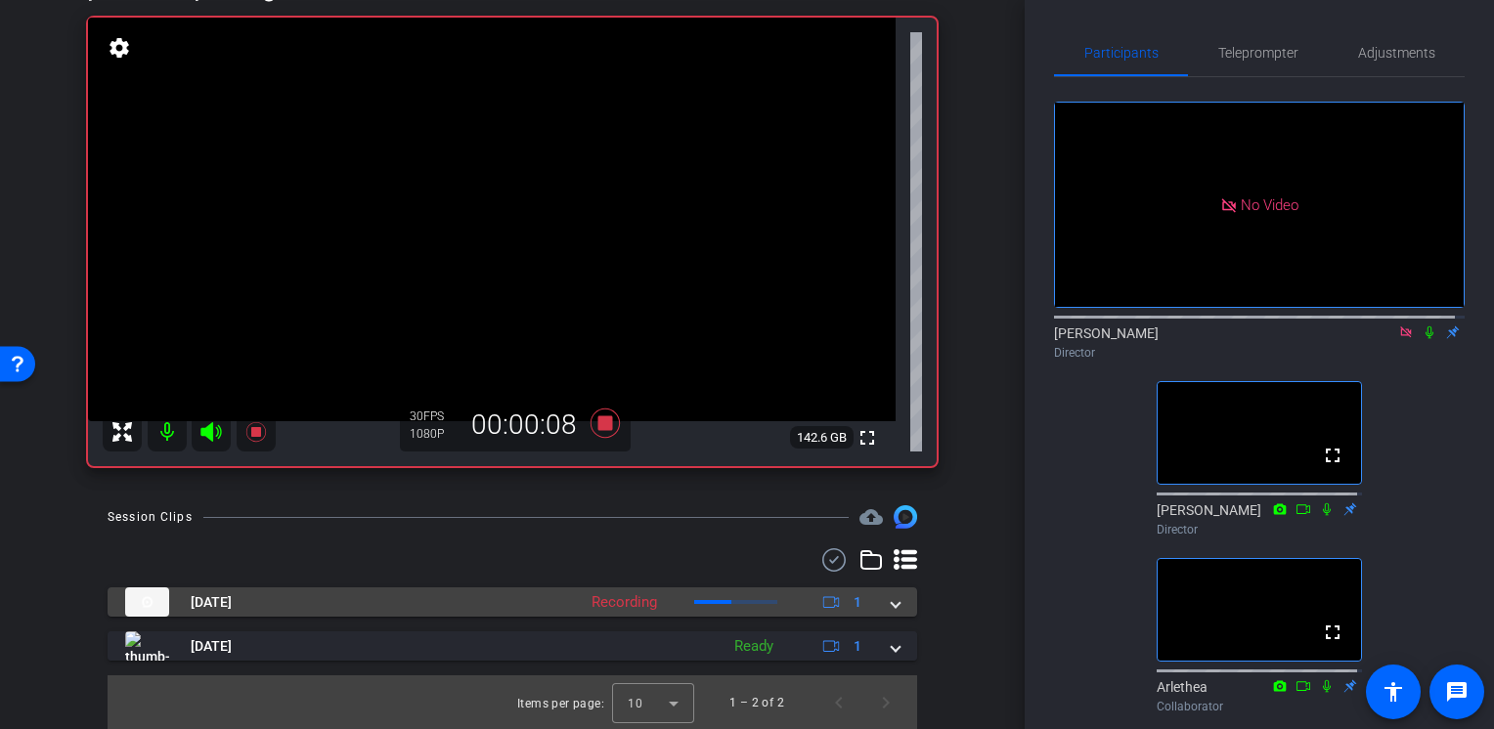
click at [892, 606] on span at bounding box center [896, 603] width 8 height 21
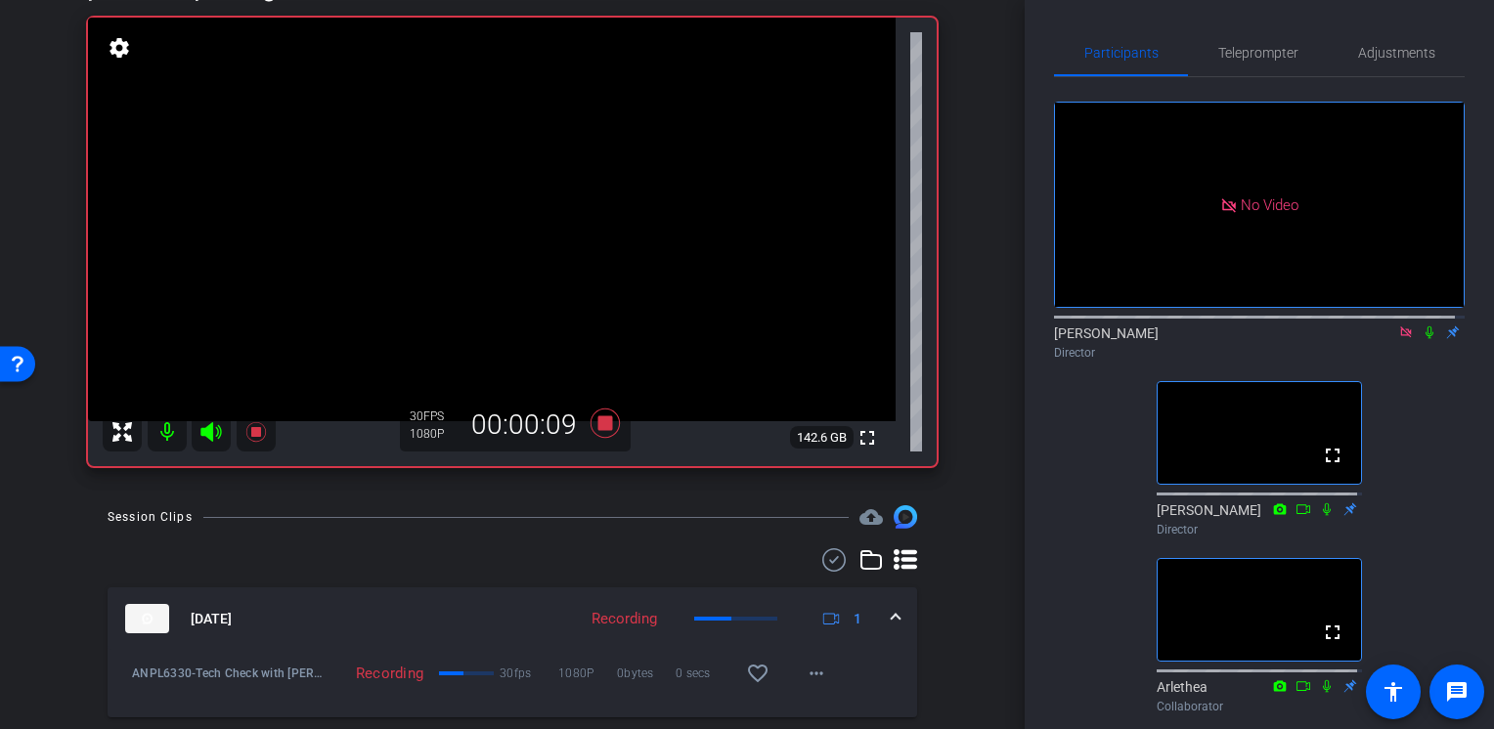
scroll to position [287, 0]
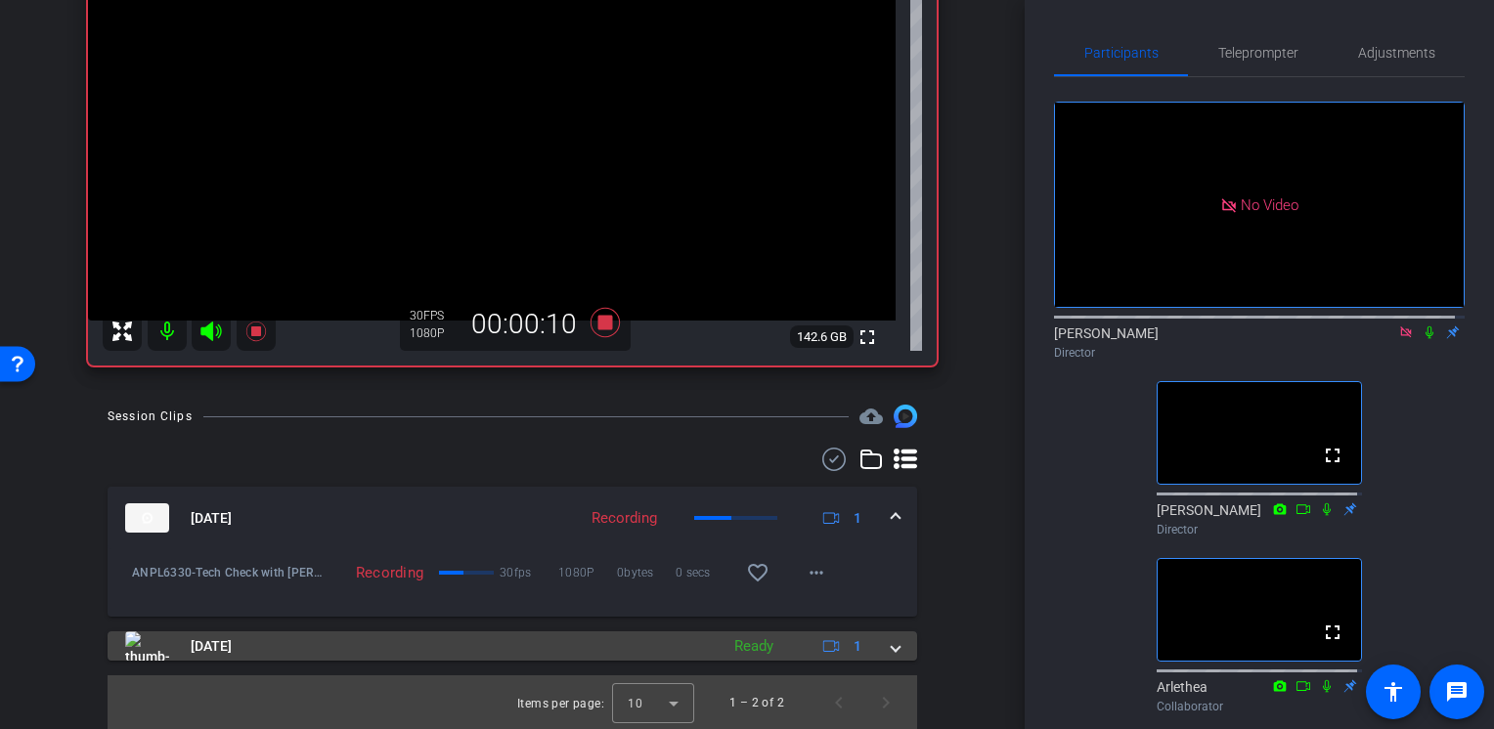
click at [888, 655] on mat-expansion-panel-header "Aug 11, 2025 Ready 1" at bounding box center [513, 646] width 810 height 29
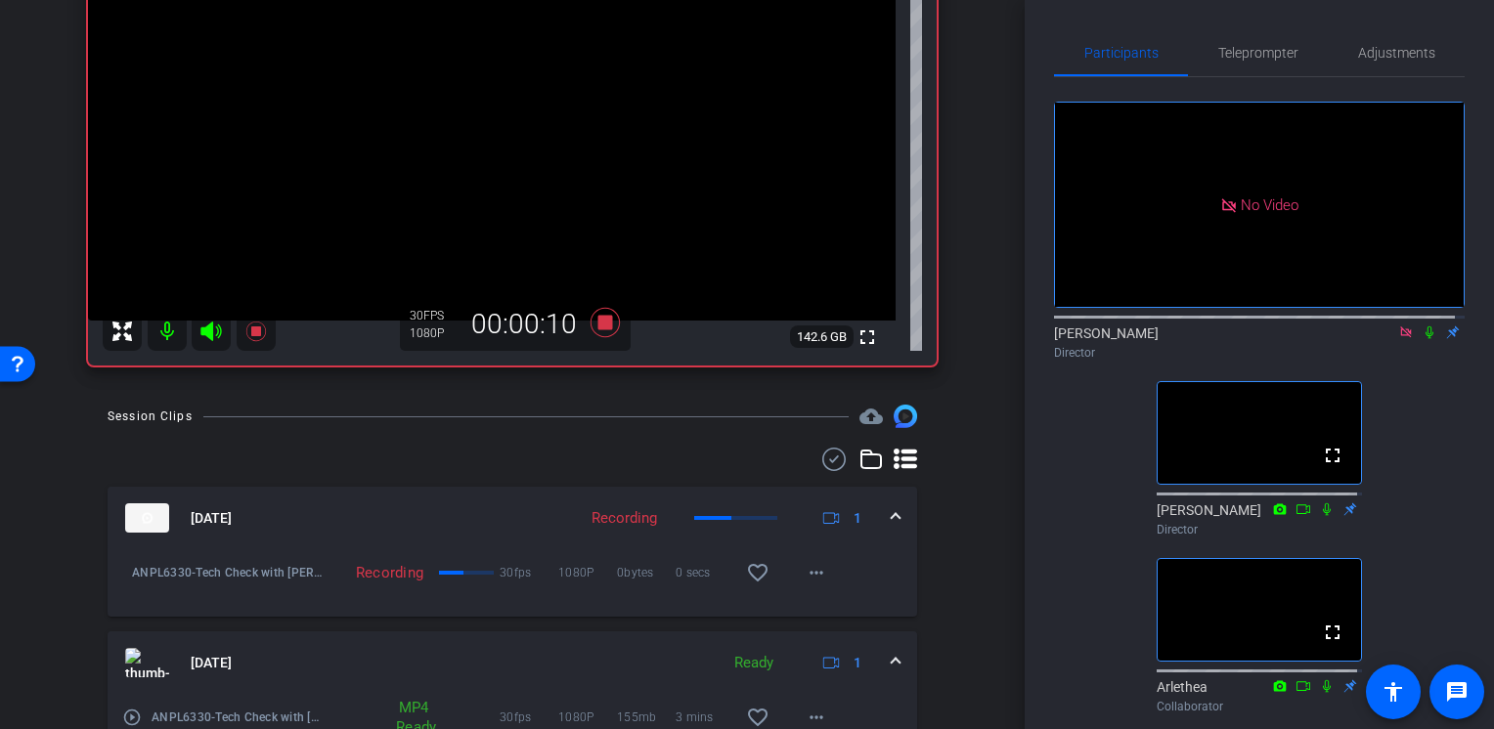
scroll to position [387, 0]
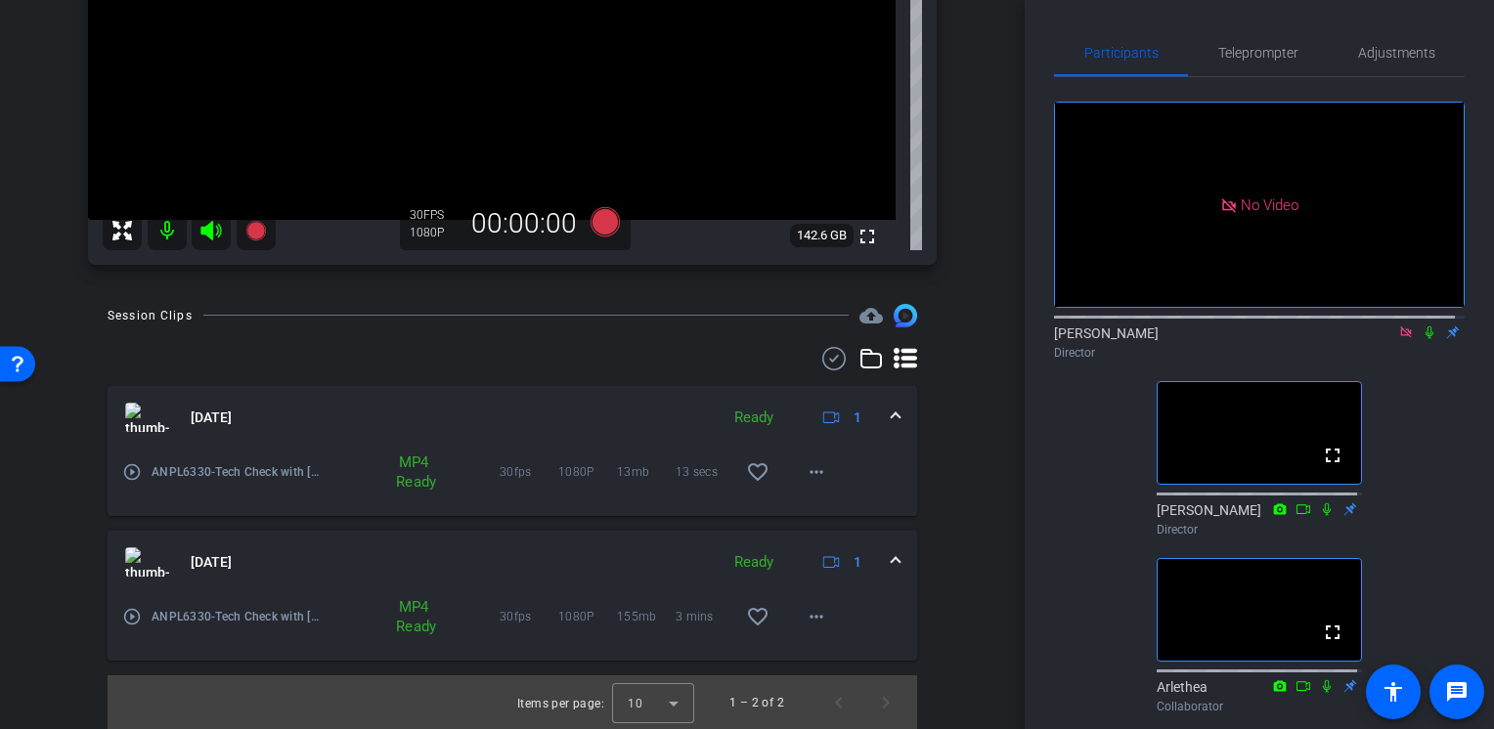
click at [1422, 330] on icon at bounding box center [1430, 333] width 16 height 14
click at [811, 485] on span at bounding box center [816, 472] width 47 height 47
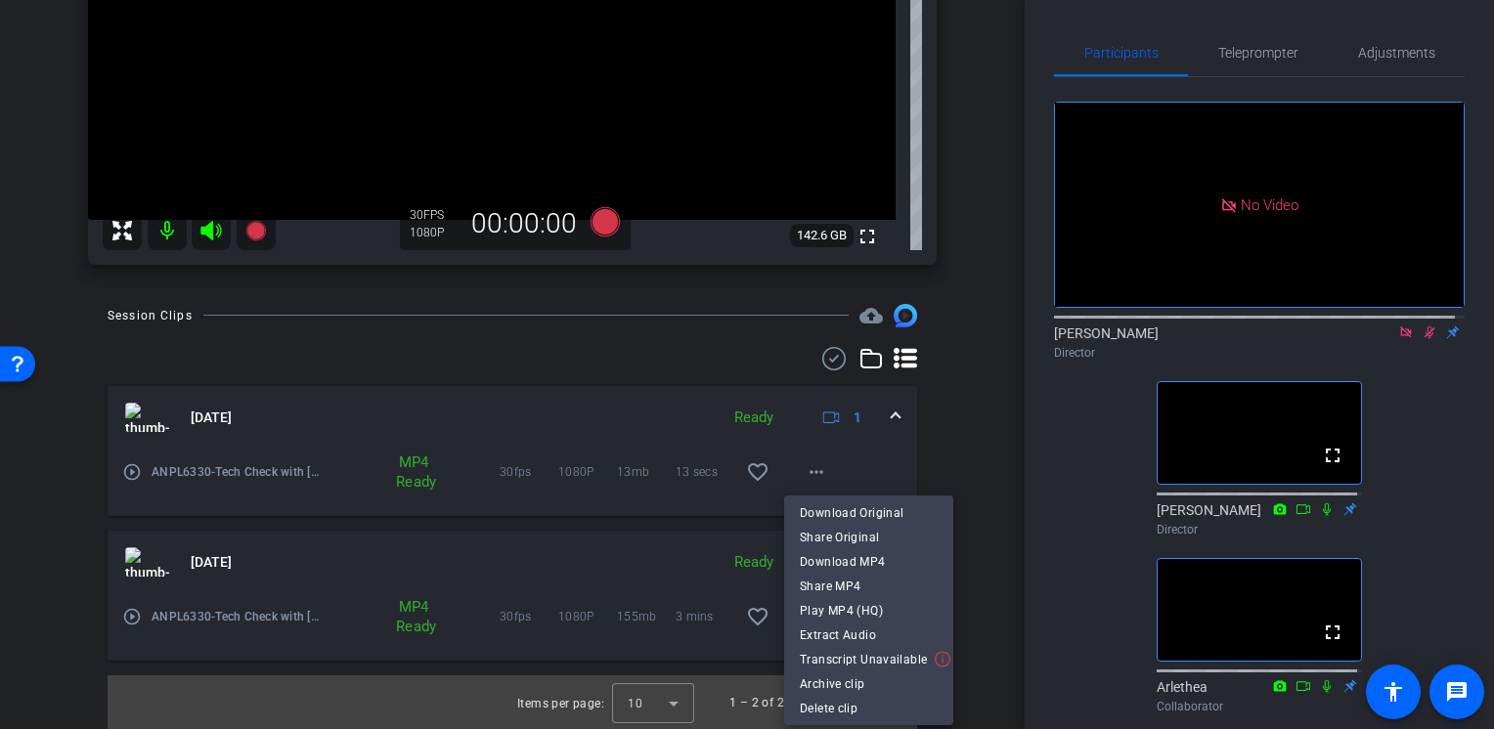
click at [258, 459] on div at bounding box center [747, 364] width 1494 height 729
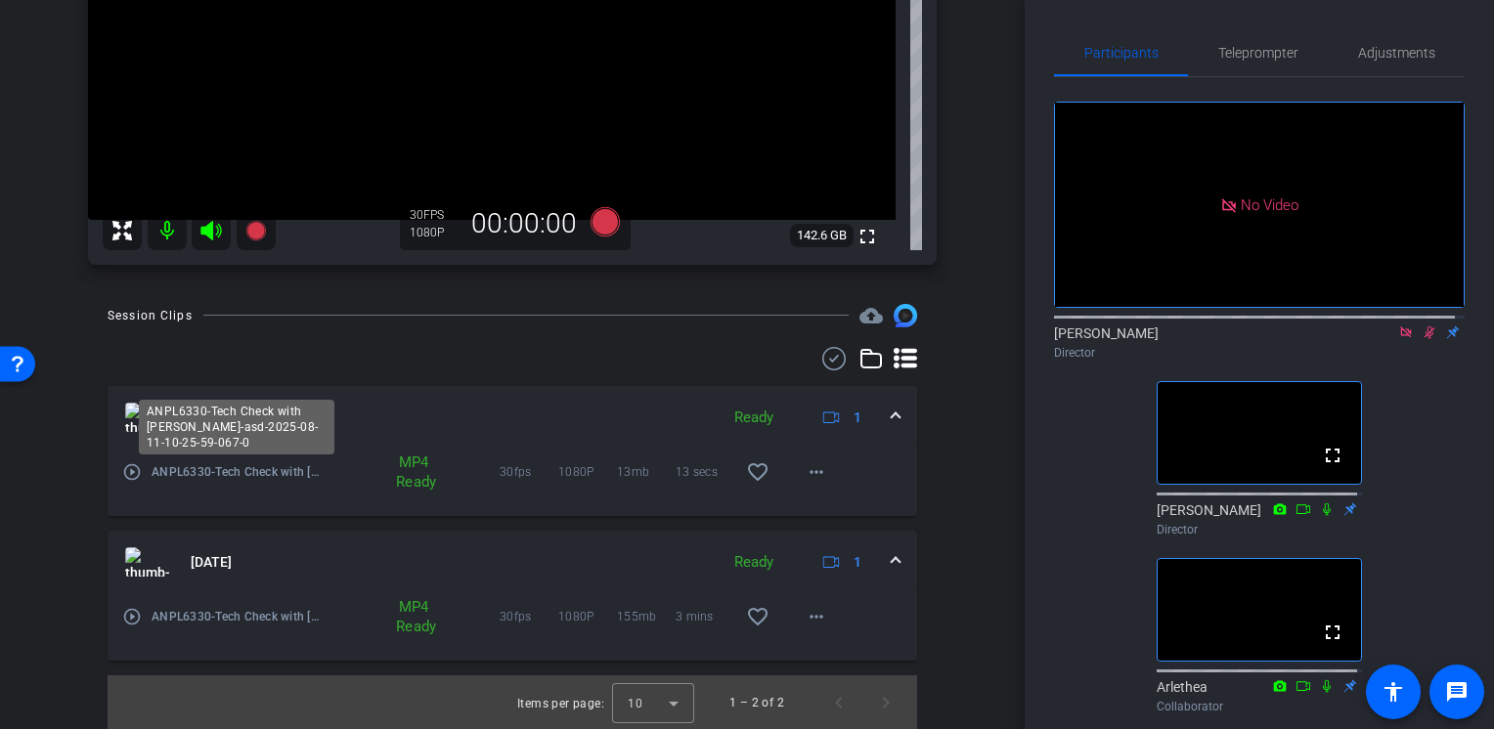
click at [258, 469] on span "ANPL6330-Tech Check with Rachel-asd-2025-08-11-10-25-59-067-0" at bounding box center [238, 473] width 173 height 20
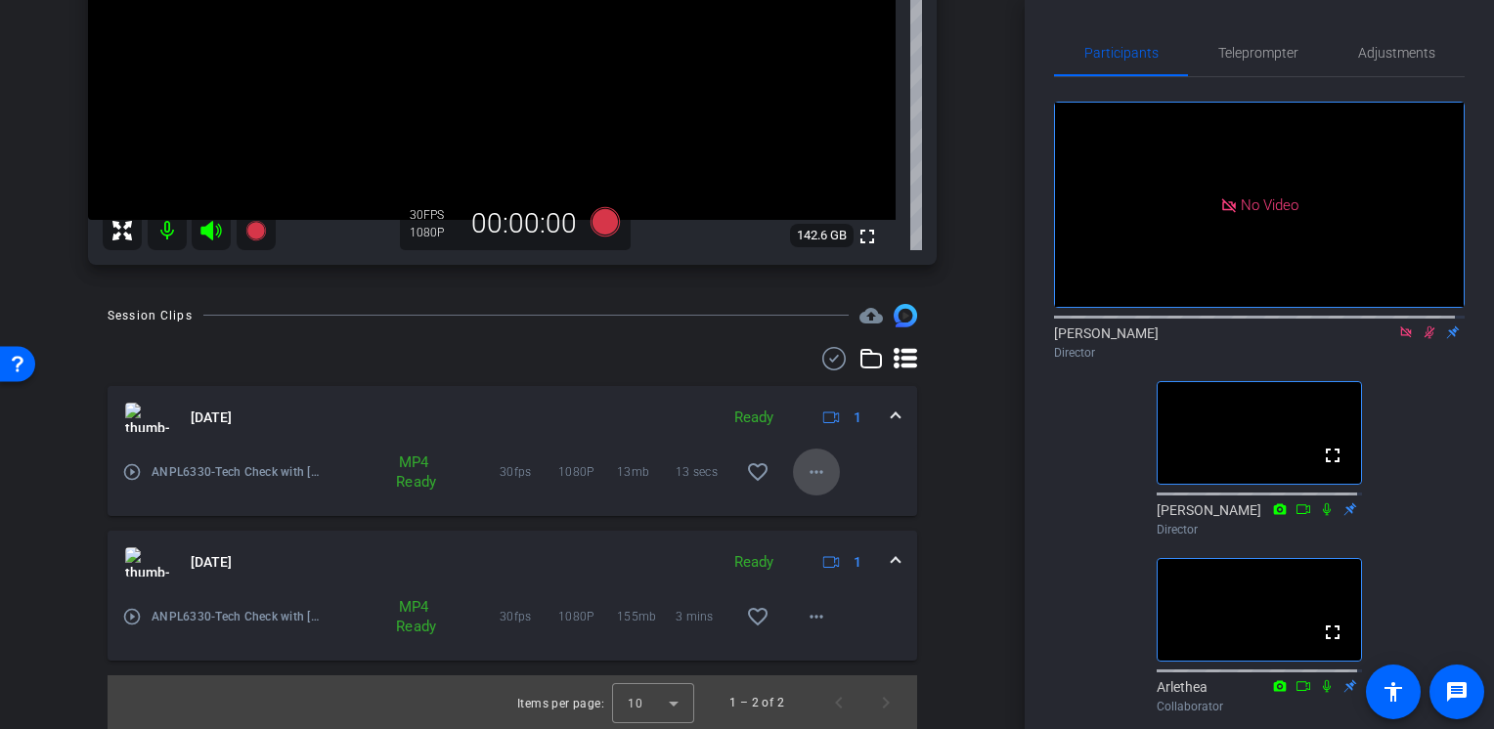
click at [805, 461] on mat-icon "more_horiz" at bounding box center [816, 472] width 23 height 23
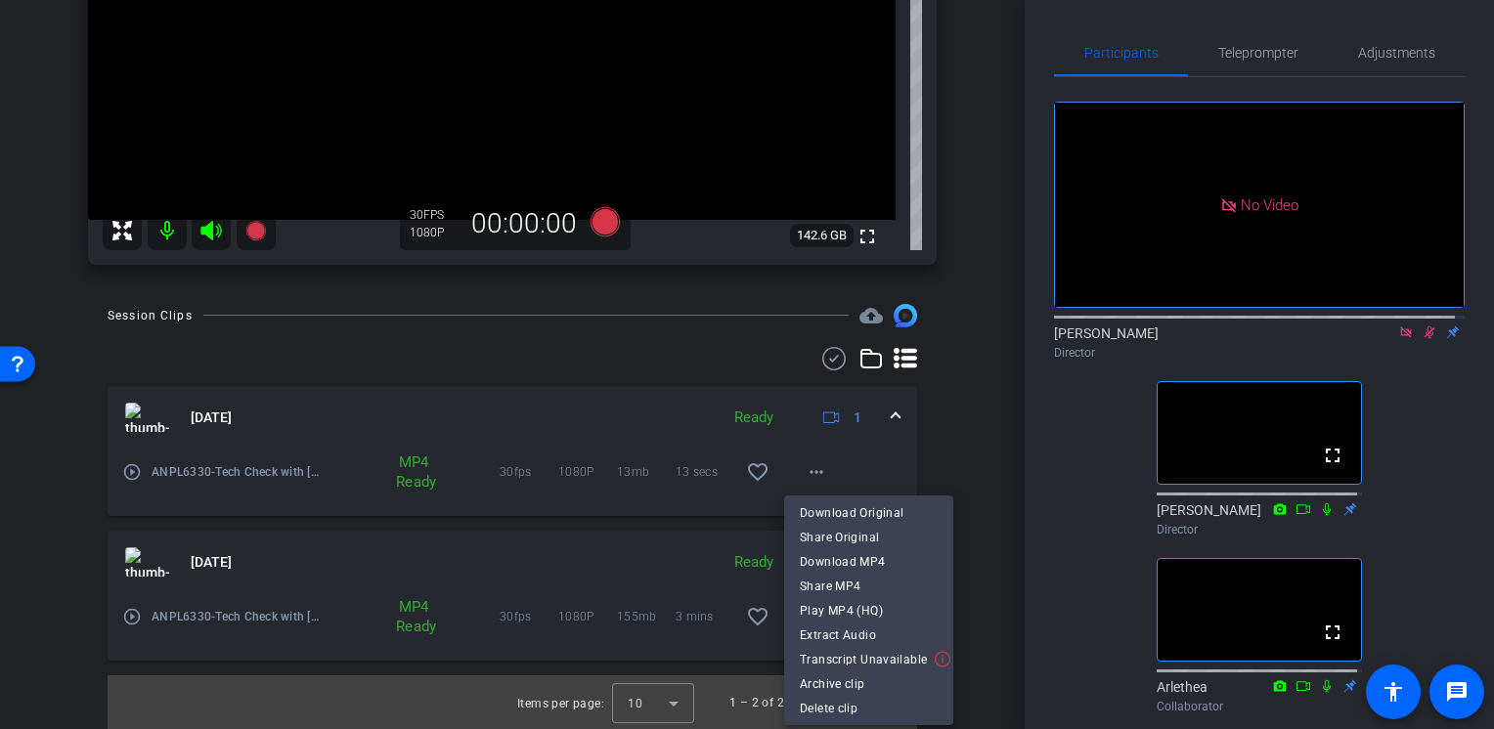
click at [984, 403] on div at bounding box center [747, 364] width 1494 height 729
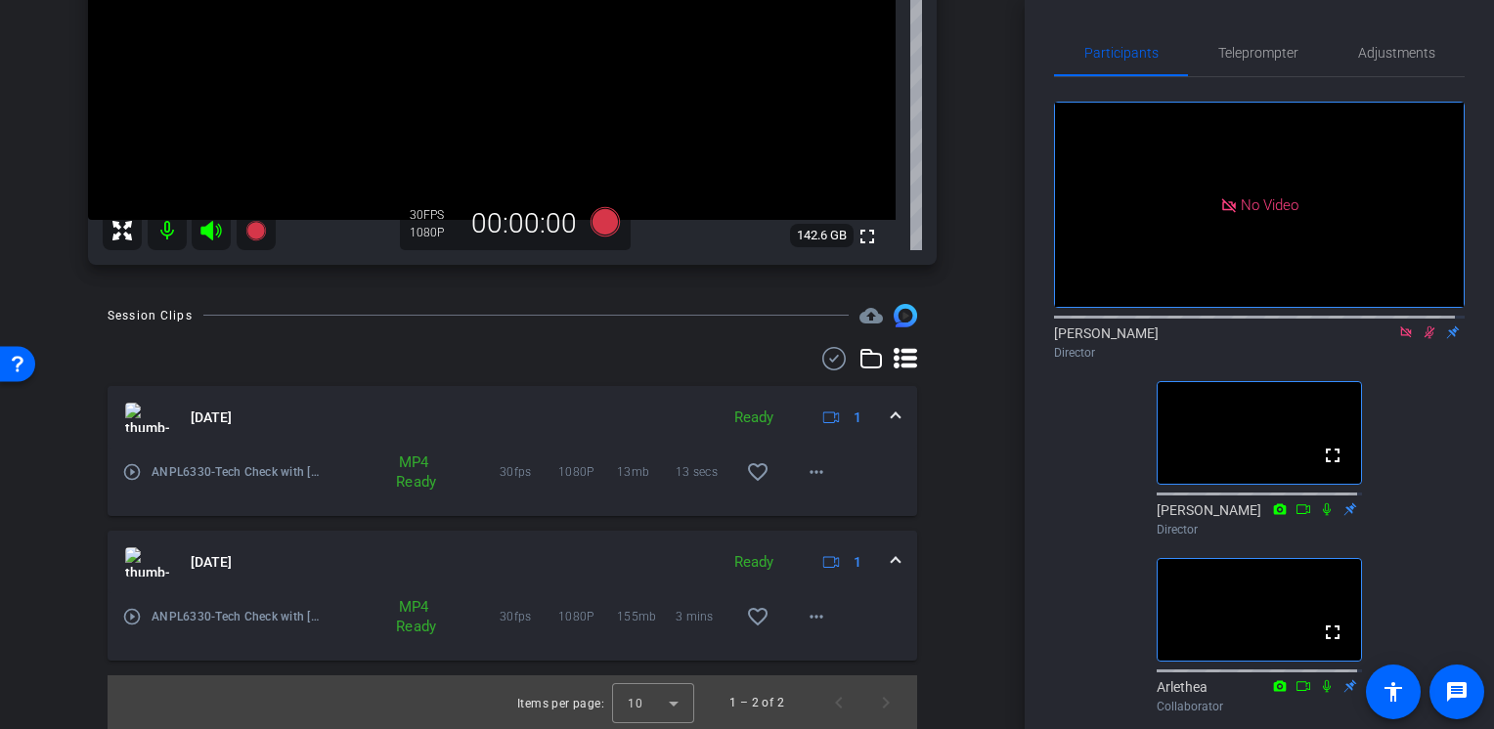
click at [1425, 331] on icon at bounding box center [1430, 333] width 11 height 13
click at [1426, 331] on icon at bounding box center [1430, 333] width 8 height 13
click at [892, 561] on span at bounding box center [896, 562] width 8 height 21
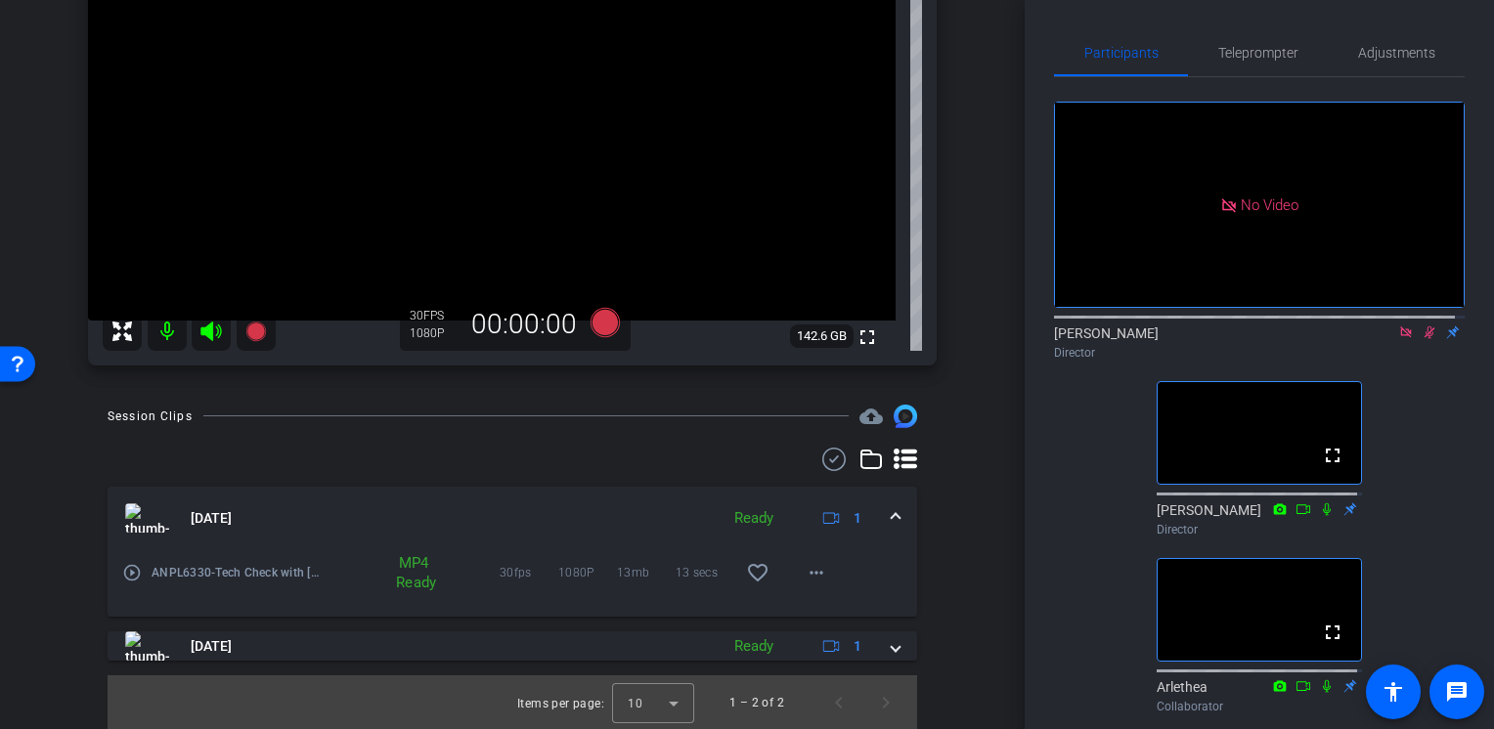
click at [890, 511] on mat-expansion-panel-header "Aug 11, 2025 Ready 1" at bounding box center [513, 518] width 810 height 63
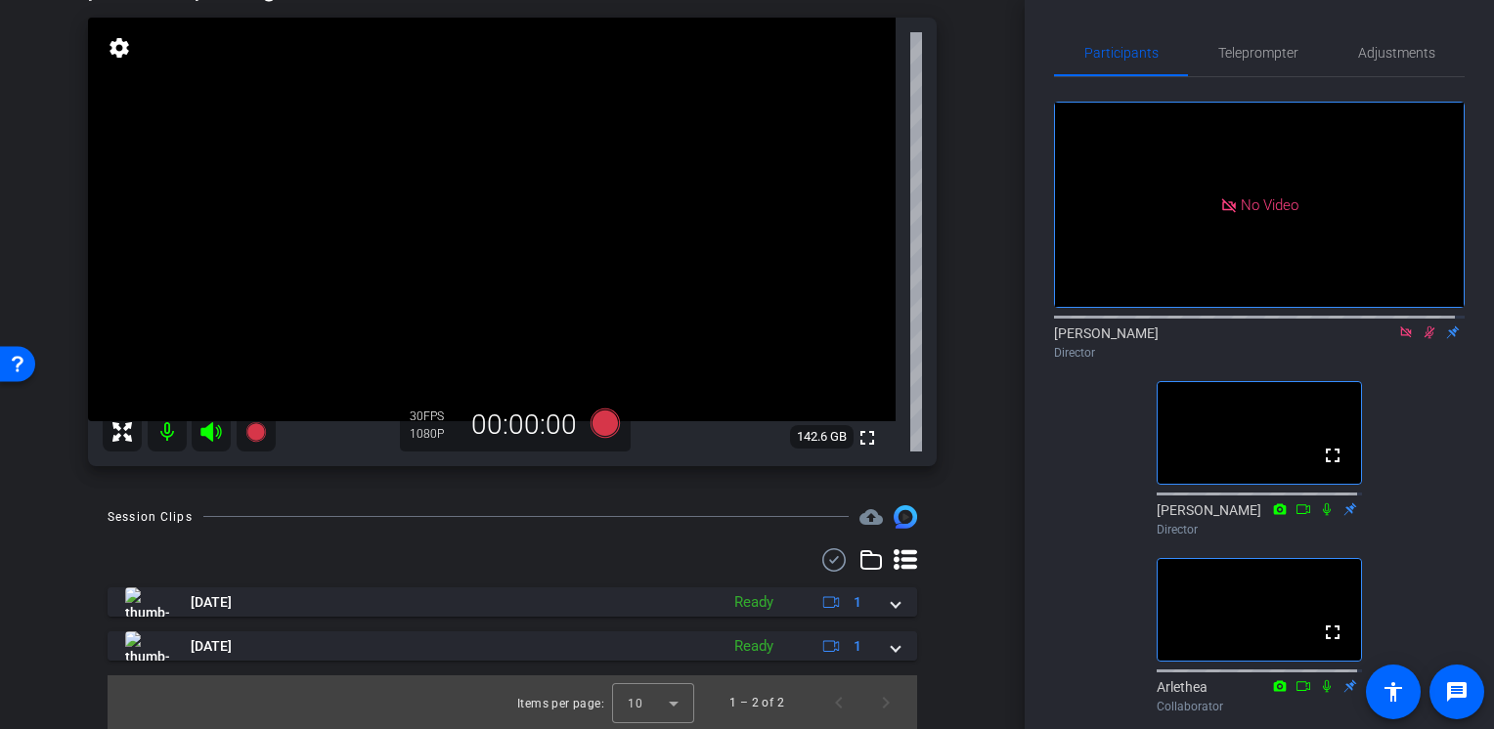
scroll to position [0, 0]
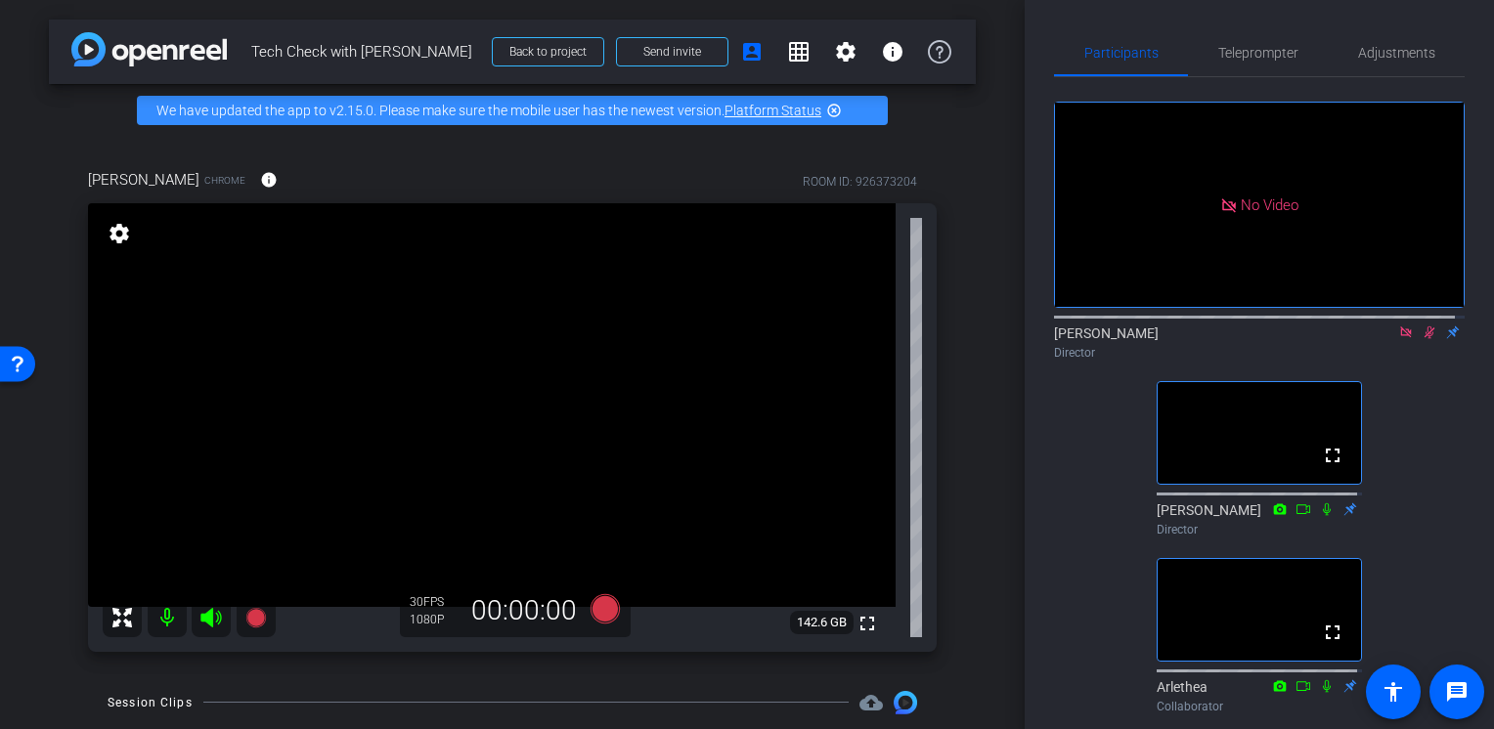
click at [1425, 330] on icon at bounding box center [1430, 333] width 11 height 13
click at [1422, 326] on icon at bounding box center [1430, 333] width 16 height 14
click at [1422, 329] on icon at bounding box center [1430, 333] width 16 height 14
click at [1426, 331] on icon at bounding box center [1430, 333] width 8 height 13
